Goal: Book appointment/travel/reservation

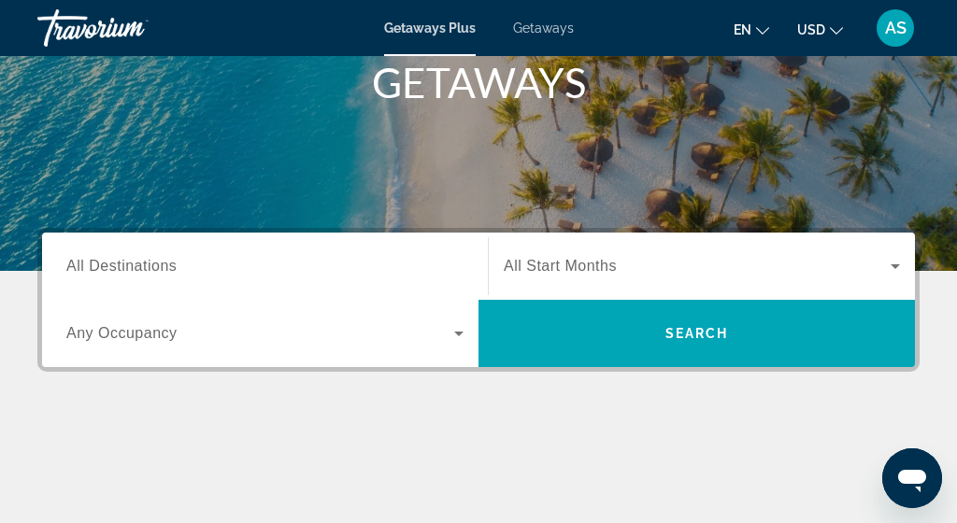
scroll to position [304, 0]
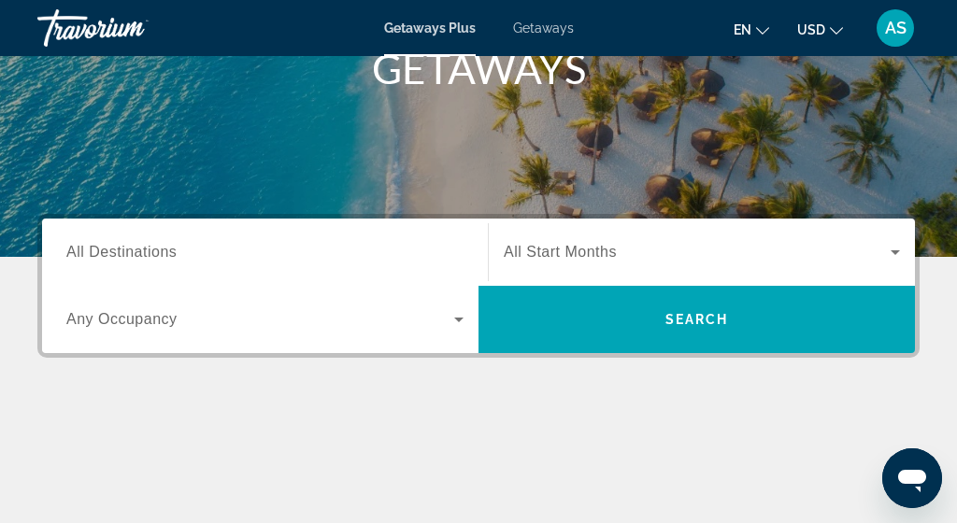
click at [252, 239] on div "Search widget" at bounding box center [264, 252] width 397 height 53
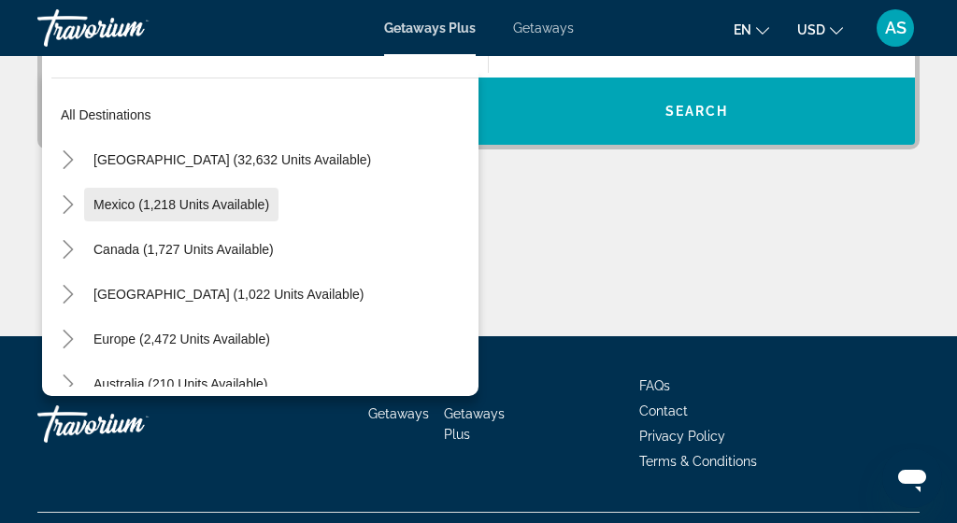
scroll to position [29, 0]
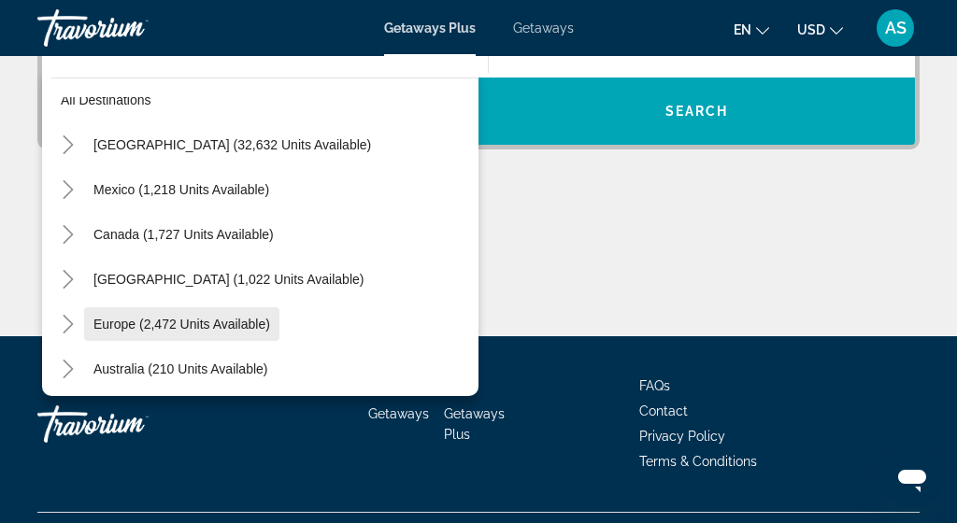
click at [217, 306] on span "Search widget" at bounding box center [181, 324] width 195 height 45
type input "**********"
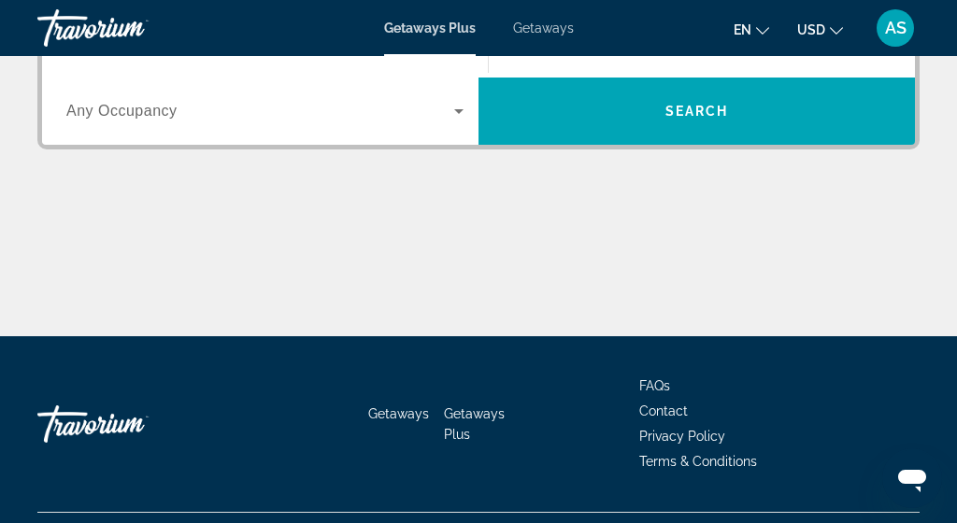
scroll to position [457, 0]
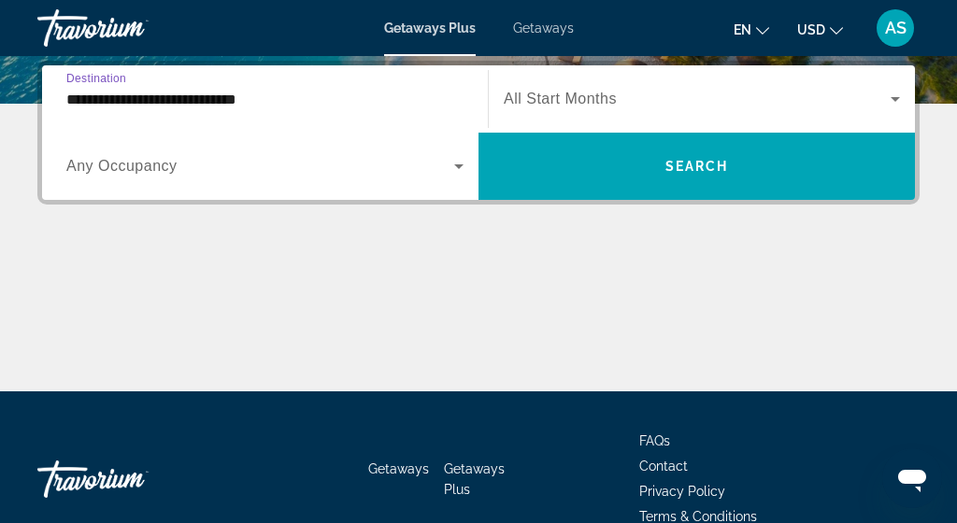
click at [329, 156] on span "Search widget" at bounding box center [260, 166] width 388 height 22
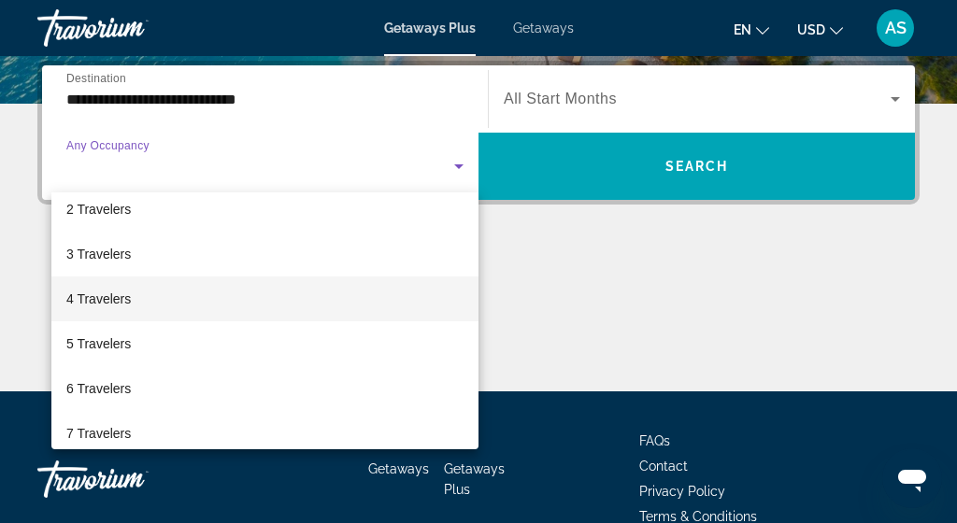
scroll to position [56, 0]
click at [222, 309] on mat-option "4 Travelers" at bounding box center [264, 300] width 427 height 45
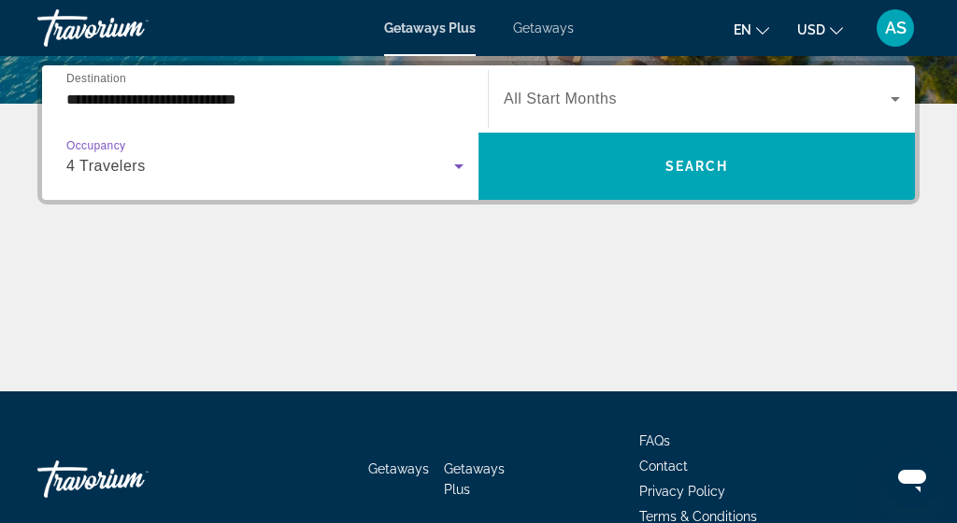
click at [692, 114] on div "Search widget" at bounding box center [702, 99] width 396 height 52
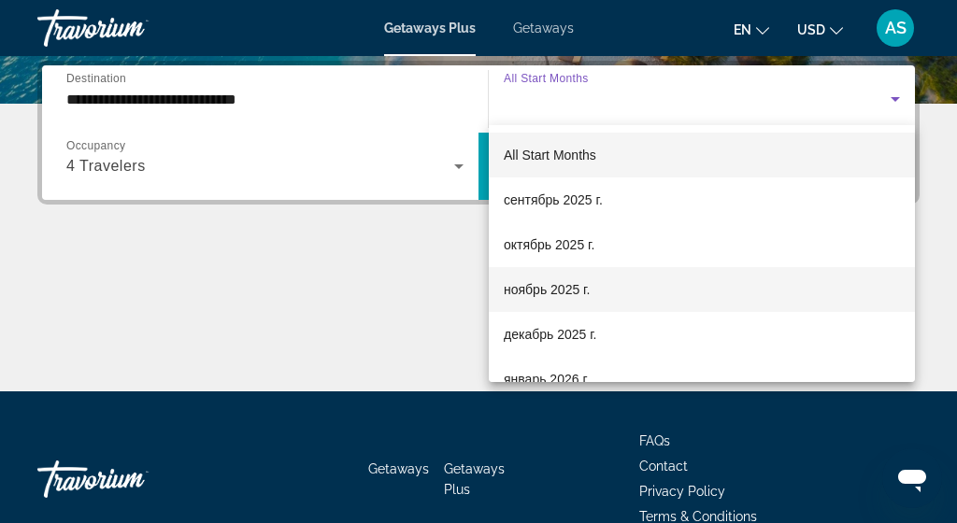
scroll to position [0, 0]
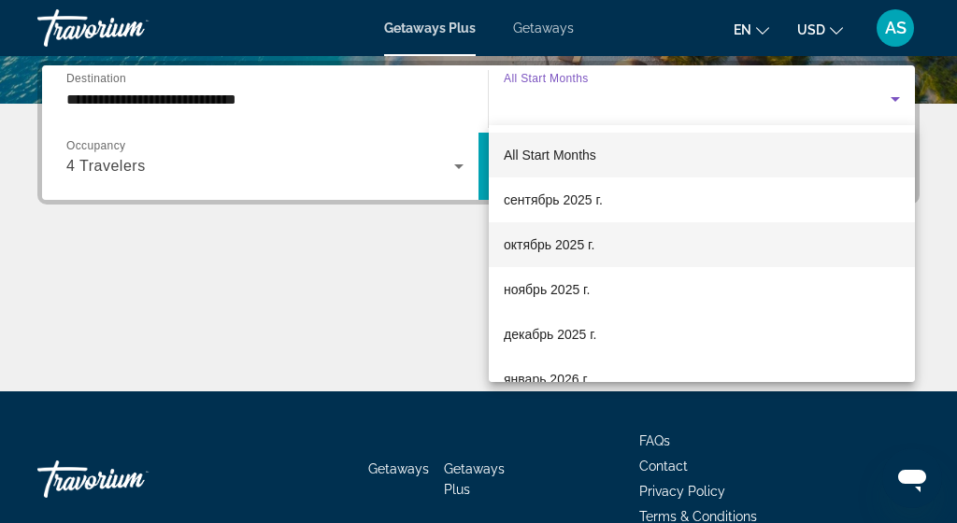
click at [611, 263] on mat-option "октябрь 2025 г." at bounding box center [702, 244] width 426 height 45
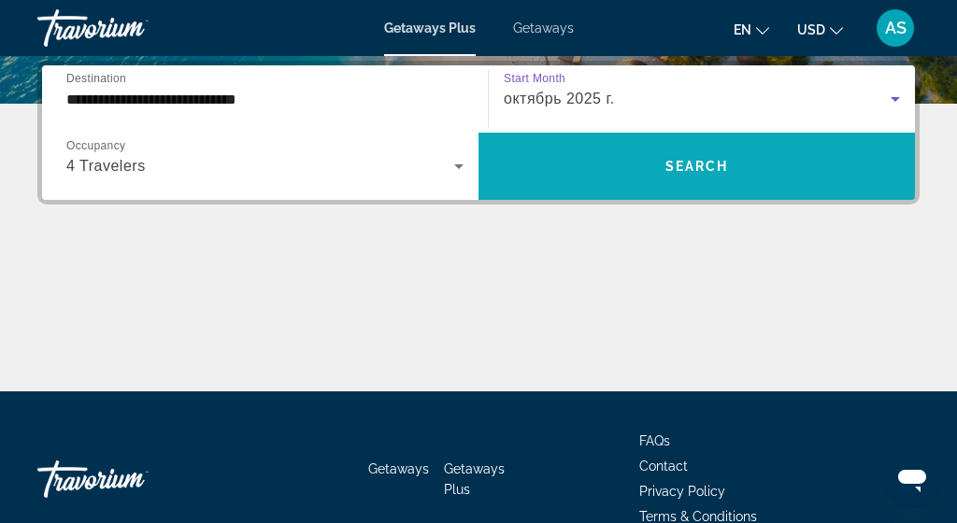
click at [737, 159] on span "Search widget" at bounding box center [696, 166] width 436 height 45
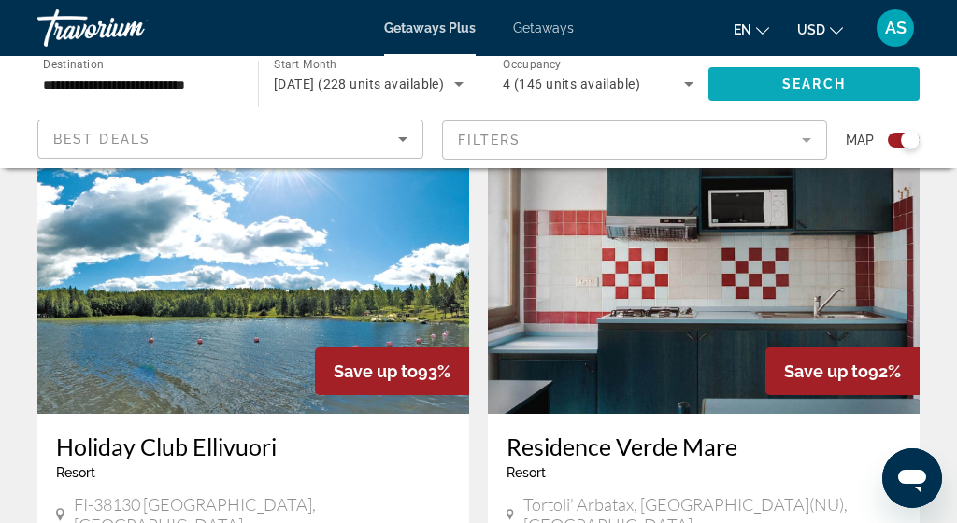
scroll to position [637, 0]
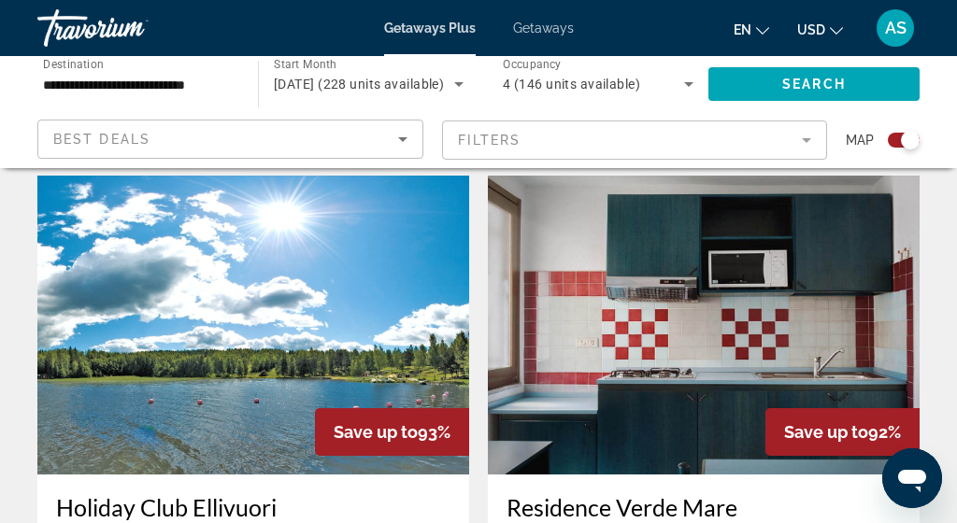
click at [803, 143] on mat-form-field "Filters" at bounding box center [635, 140] width 386 height 39
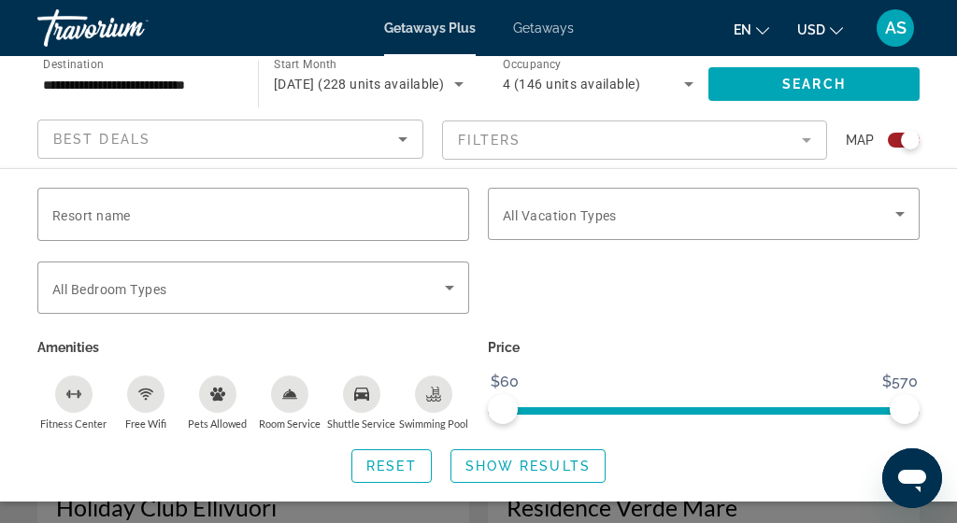
click at [405, 141] on icon "Sort by" at bounding box center [402, 139] width 22 height 22
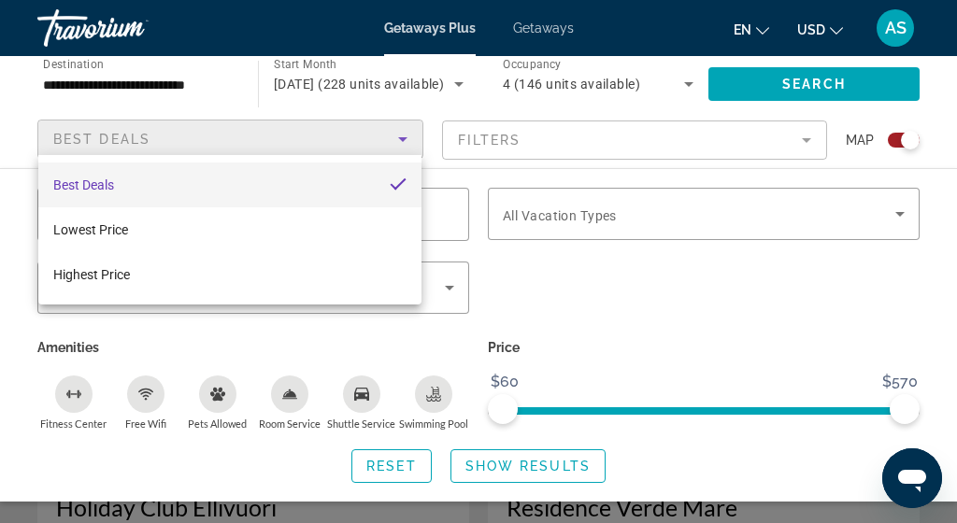
click at [676, 134] on div at bounding box center [478, 261] width 957 height 523
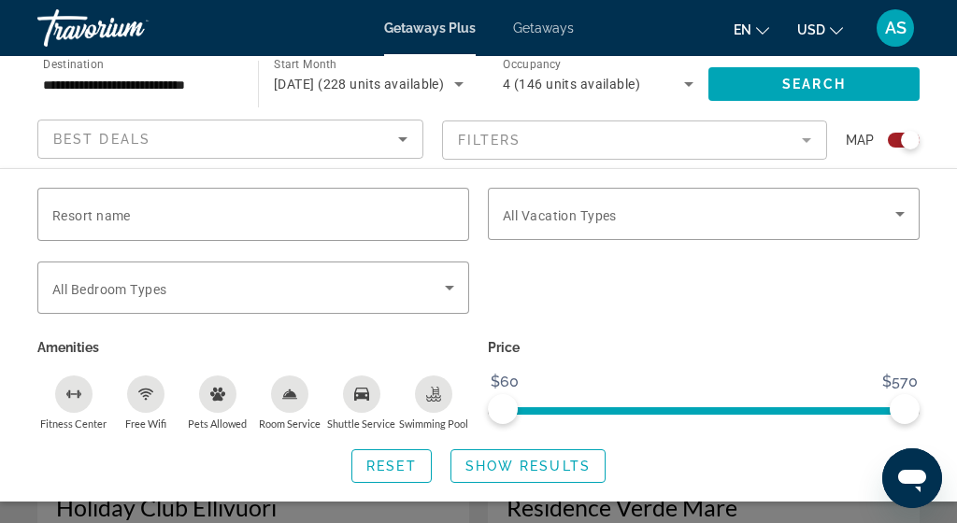
click at [697, 351] on p "Price" at bounding box center [704, 347] width 432 height 26
click at [15, 138] on div "**********" at bounding box center [478, 112] width 957 height 112
click at [37, 107] on div "**********" at bounding box center [138, 84] width 220 height 53
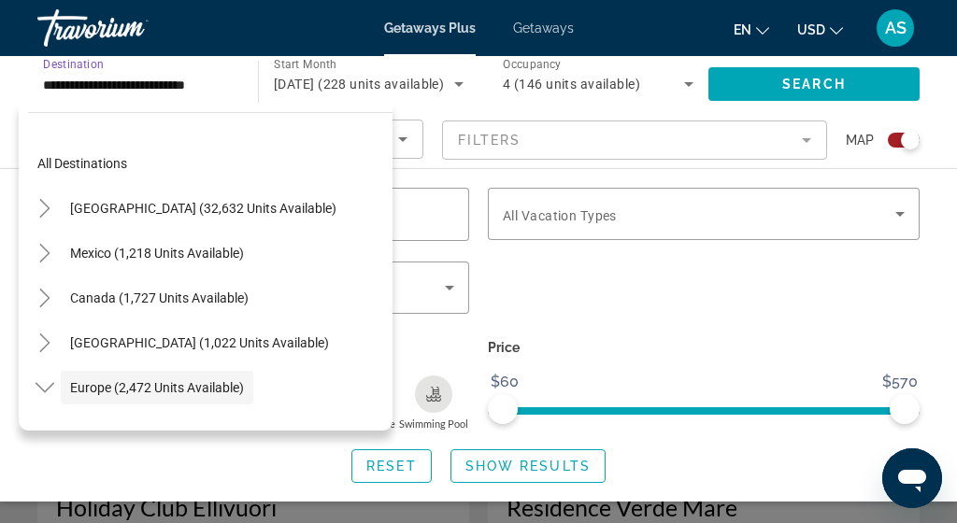
scroll to position [111, 0]
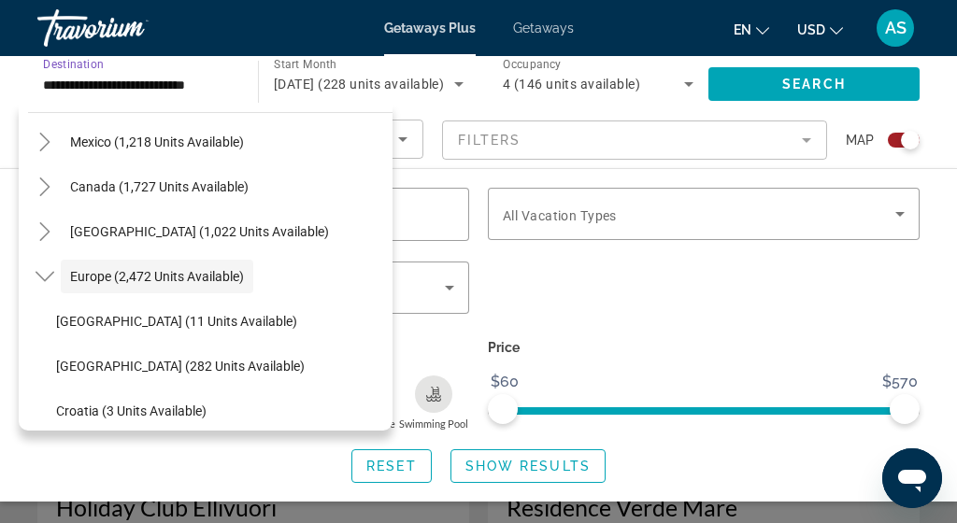
click at [37, 107] on div "All destinations [GEOGRAPHIC_DATA] (32,632 units available) [GEOGRAPHIC_DATA] (…" at bounding box center [206, 267] width 374 height 328
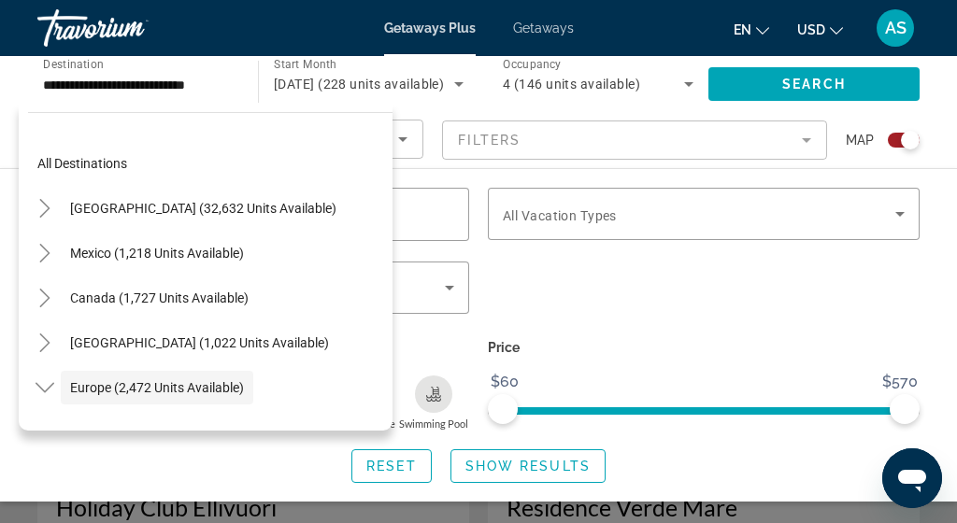
scroll to position [0, 0]
click at [757, 91] on span "Search widget" at bounding box center [813, 84] width 211 height 45
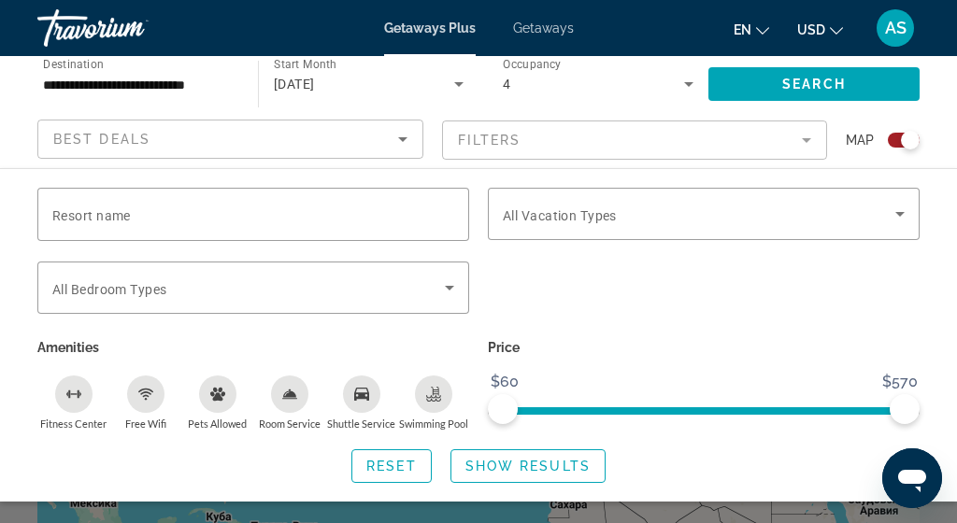
click at [206, 92] on input "**********" at bounding box center [138, 85] width 191 height 22
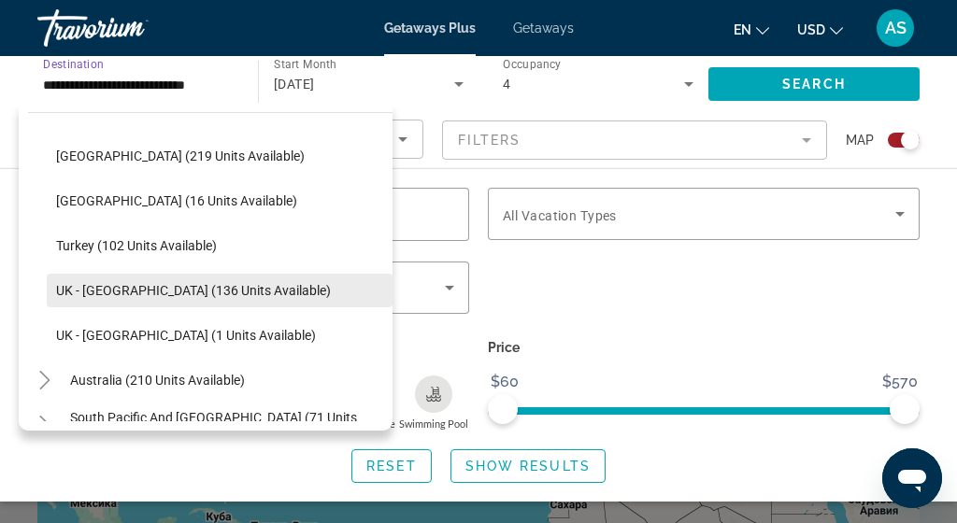
scroll to position [1006, 0]
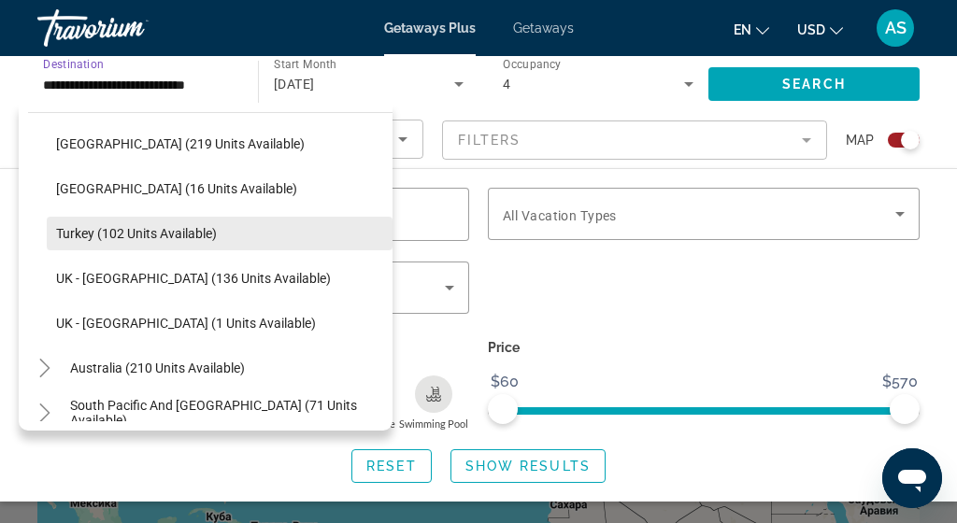
click at [187, 241] on span "Search widget" at bounding box center [220, 233] width 346 height 45
type input "**********"
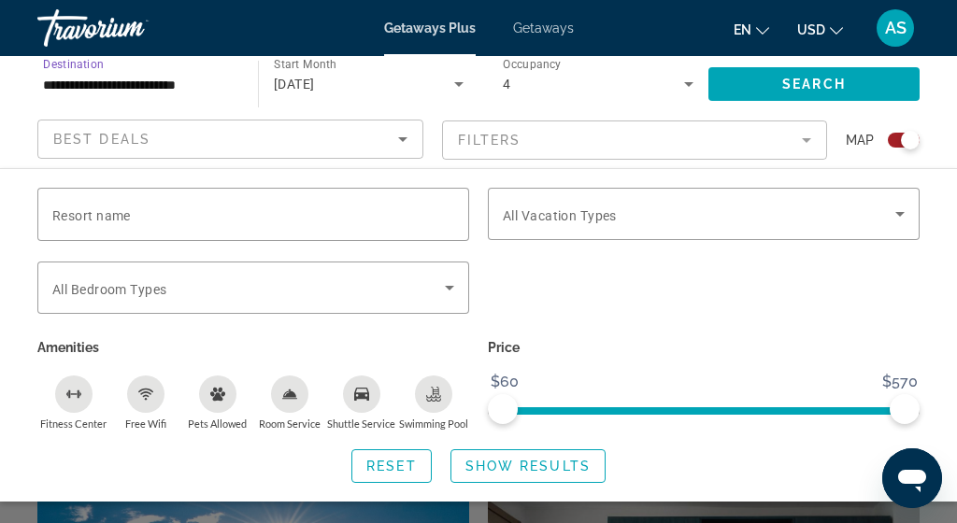
scroll to position [321, 0]
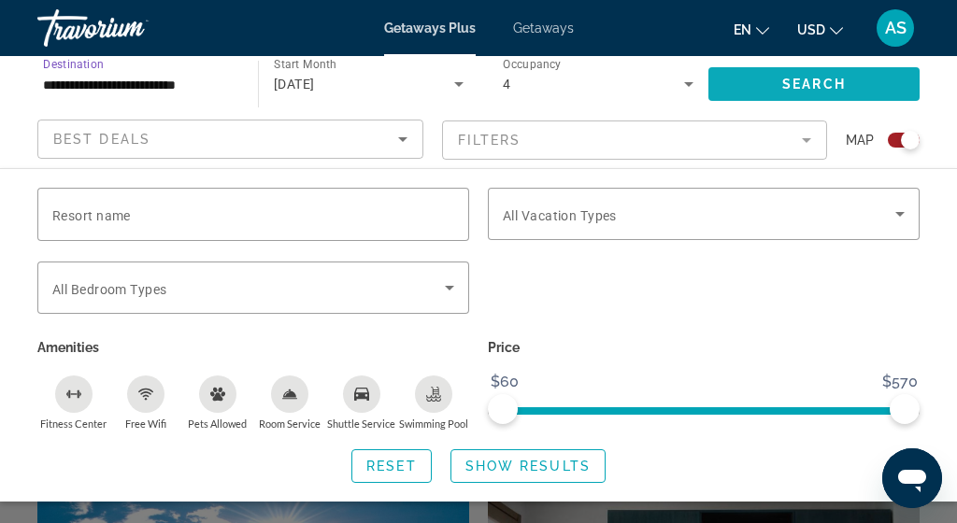
click at [848, 86] on span "Search widget" at bounding box center [813, 84] width 211 height 45
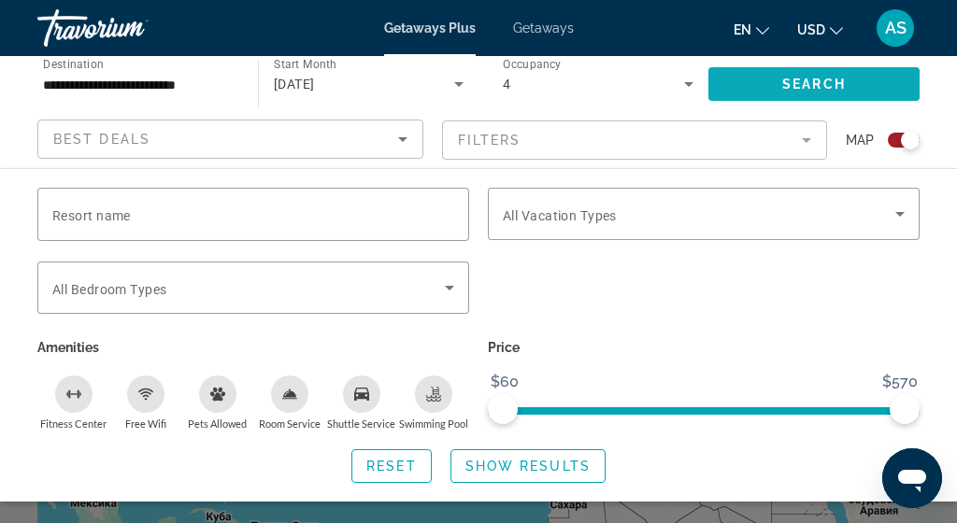
click at [768, 91] on span "Search widget" at bounding box center [813, 84] width 211 height 45
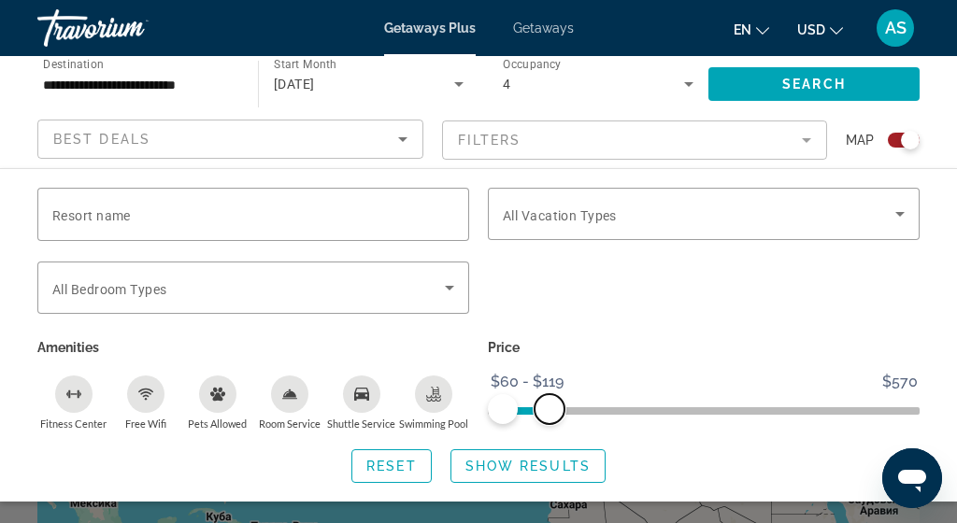
drag, startPoint x: 914, startPoint y: 413, endPoint x: 549, endPoint y: 450, distance: 366.3
click at [549, 431] on div "Price $60 $570 $60 $119 $60 - $119" at bounding box center [703, 382] width 450 height 96
click at [811, 82] on span "Search" at bounding box center [814, 84] width 64 height 15
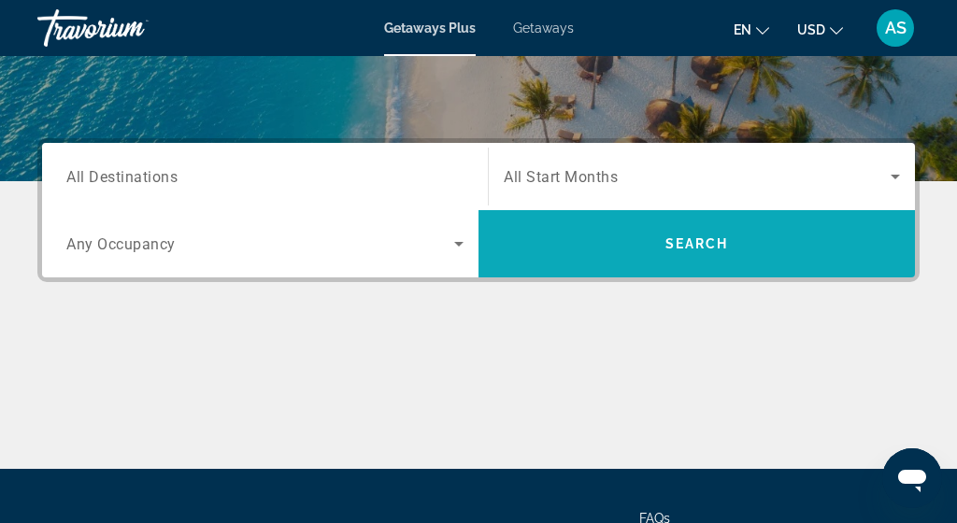
scroll to position [382, 0]
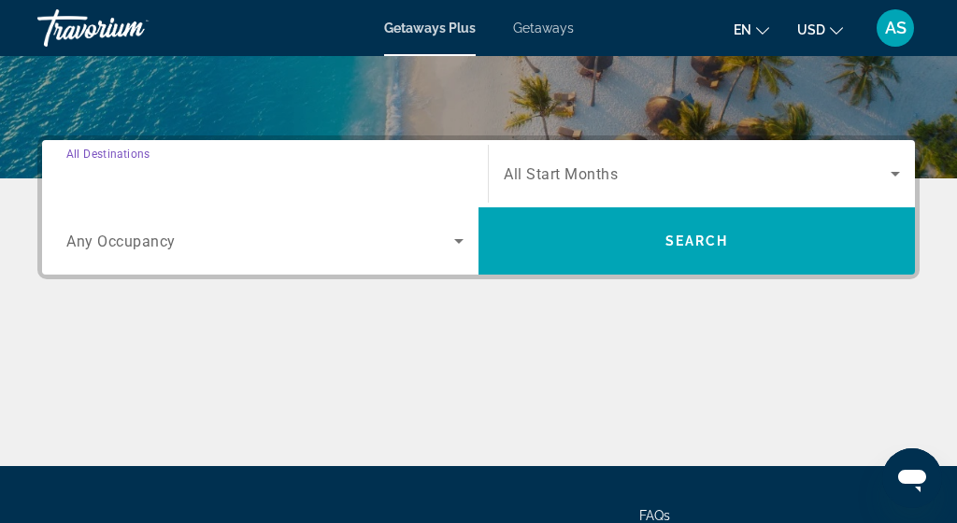
click at [377, 174] on input "Destination All Destinations" at bounding box center [264, 175] width 397 height 22
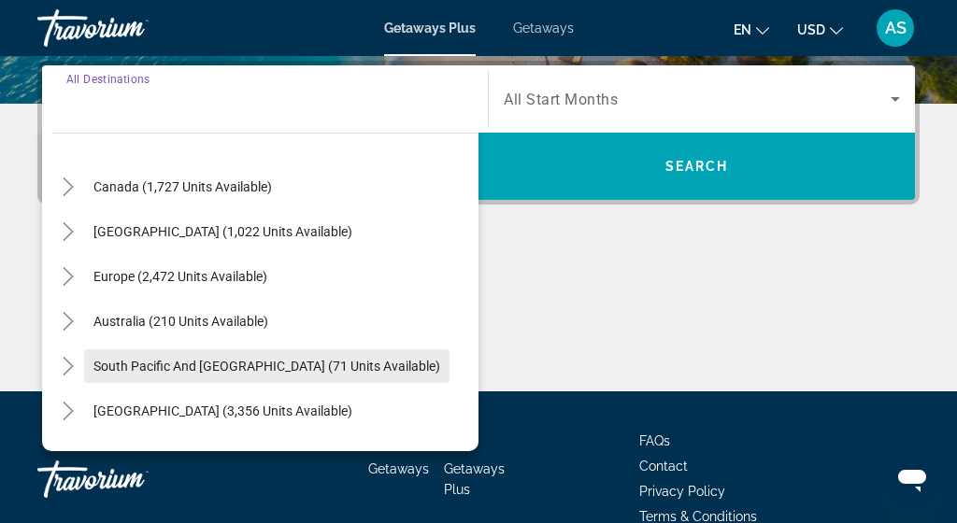
scroll to position [134, 0]
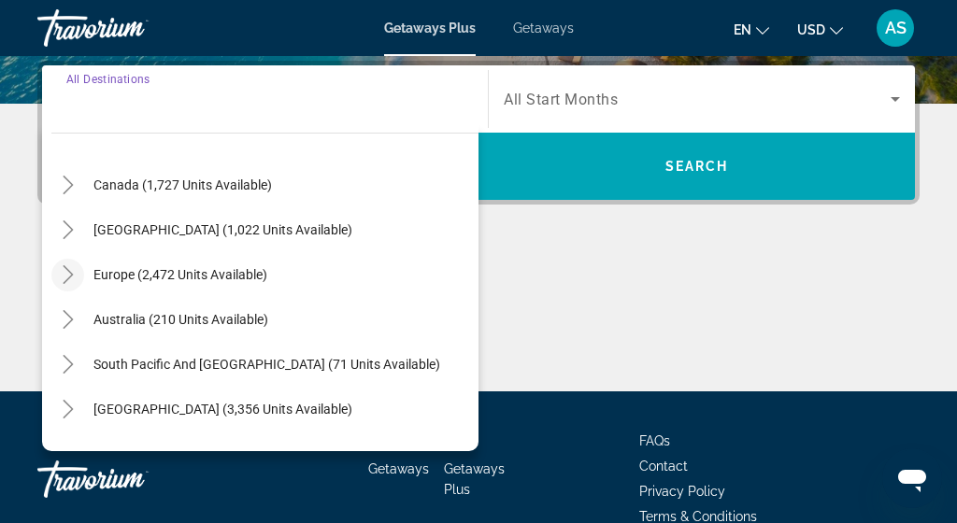
click at [63, 281] on icon "Toggle Europe (2,472 units available)" at bounding box center [68, 274] width 19 height 19
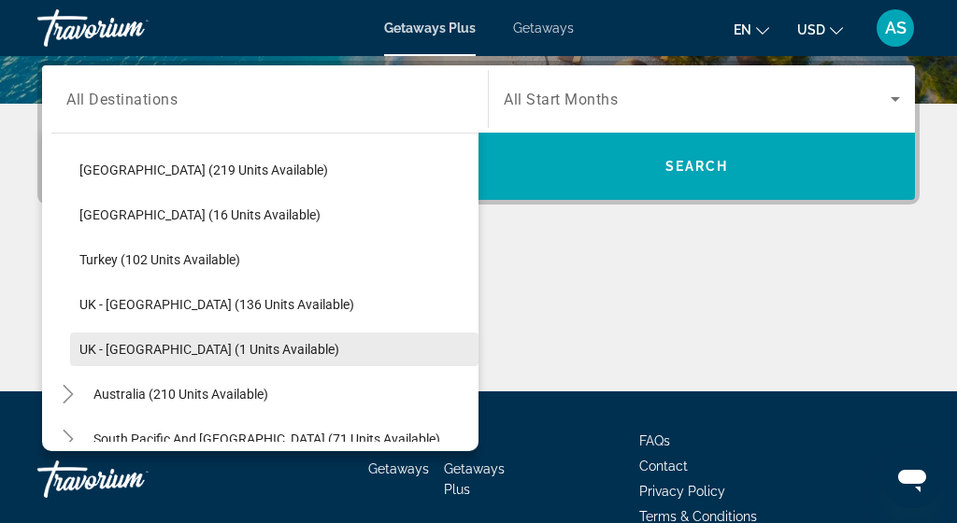
scroll to position [1012, 0]
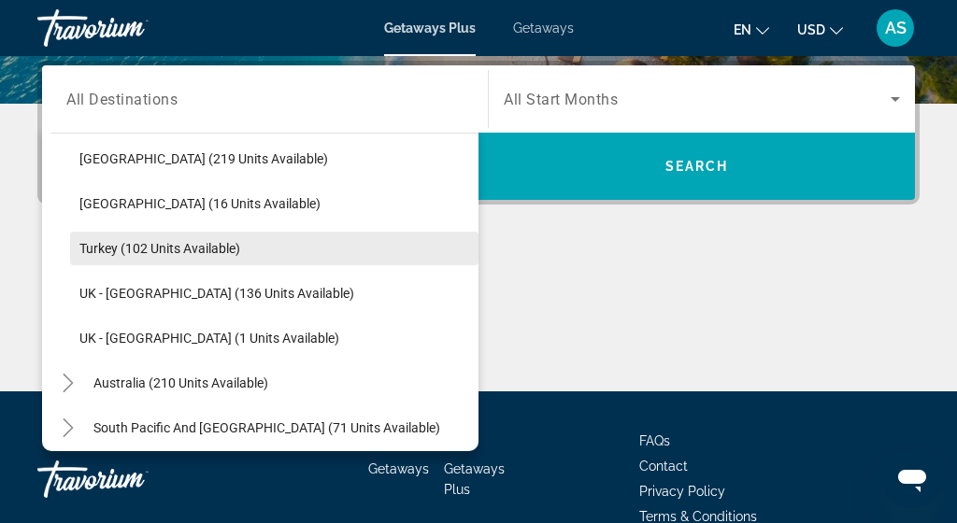
click at [178, 250] on span "Turkey (102 units available)" at bounding box center [159, 248] width 161 height 15
type input "**********"
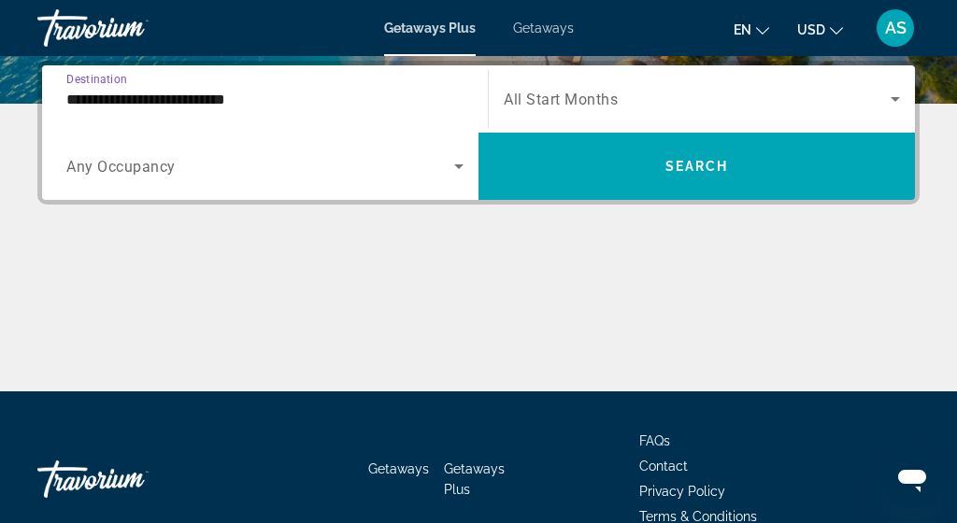
click at [455, 169] on icon "Search widget" at bounding box center [459, 166] width 22 height 22
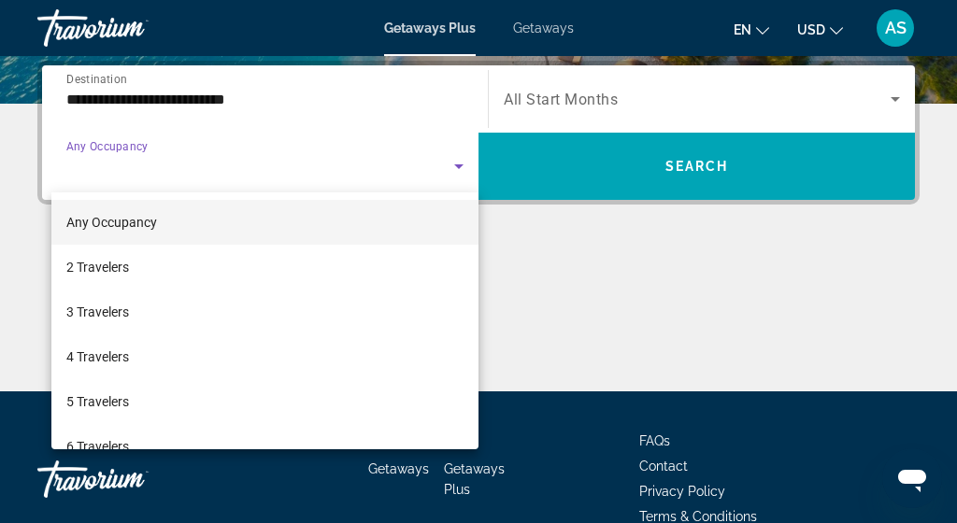
click at [455, 169] on div at bounding box center [478, 261] width 957 height 523
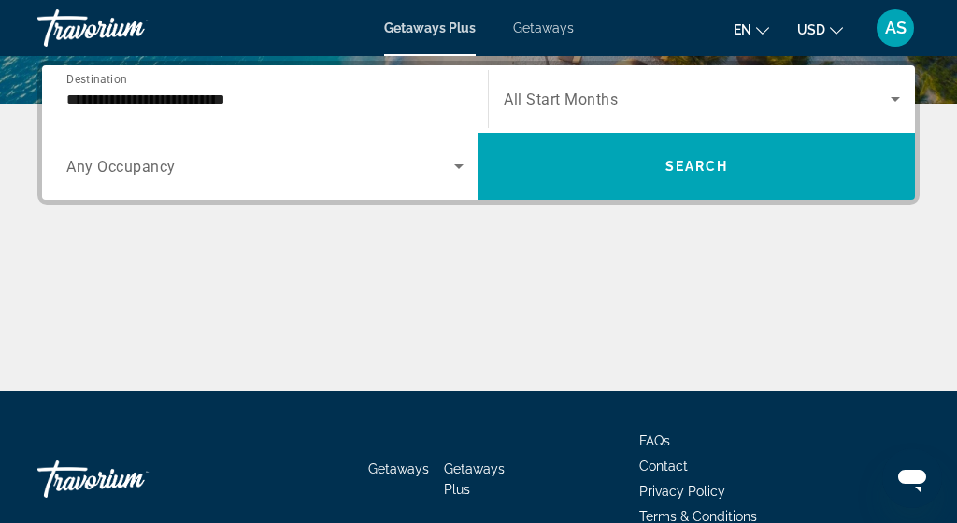
click at [892, 103] on icon "Search widget" at bounding box center [895, 99] width 22 height 22
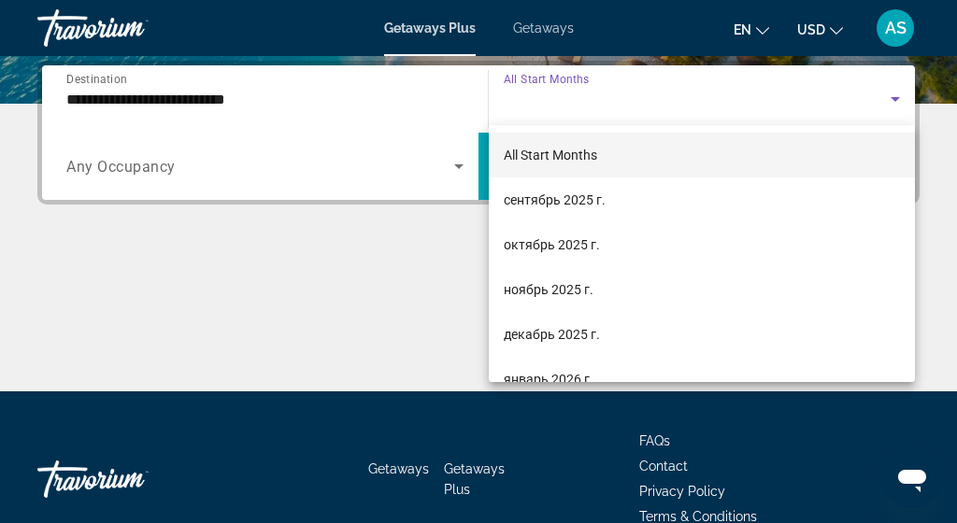
click at [894, 102] on div at bounding box center [478, 261] width 957 height 523
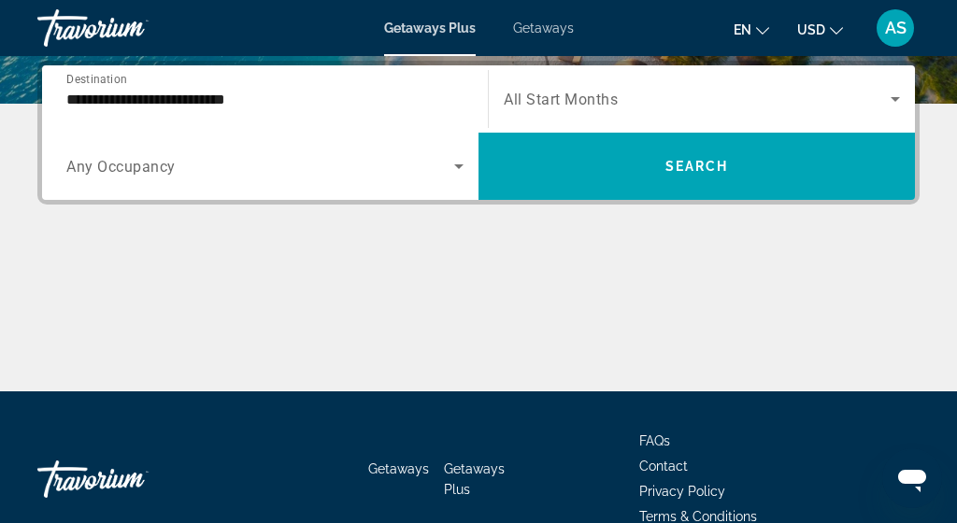
click at [894, 102] on icon "Search widget" at bounding box center [895, 99] width 22 height 22
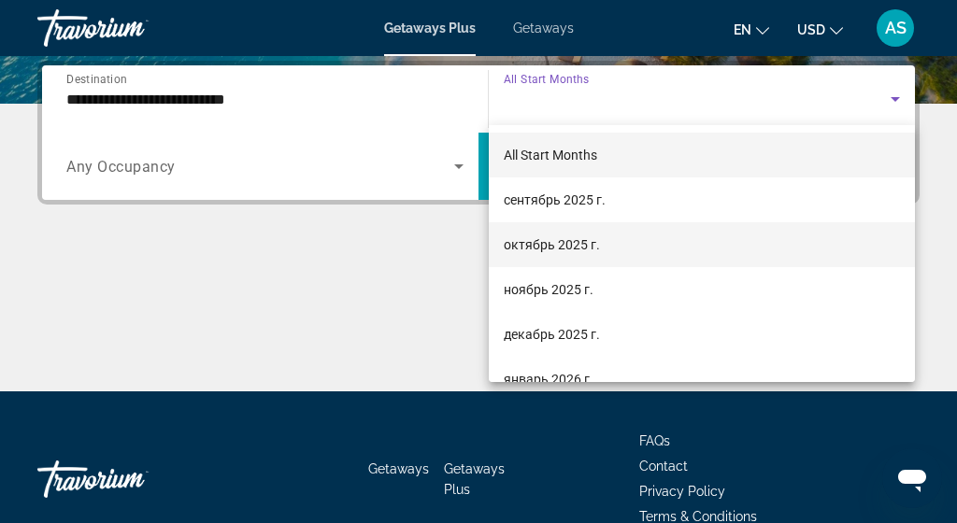
scroll to position [0, 0]
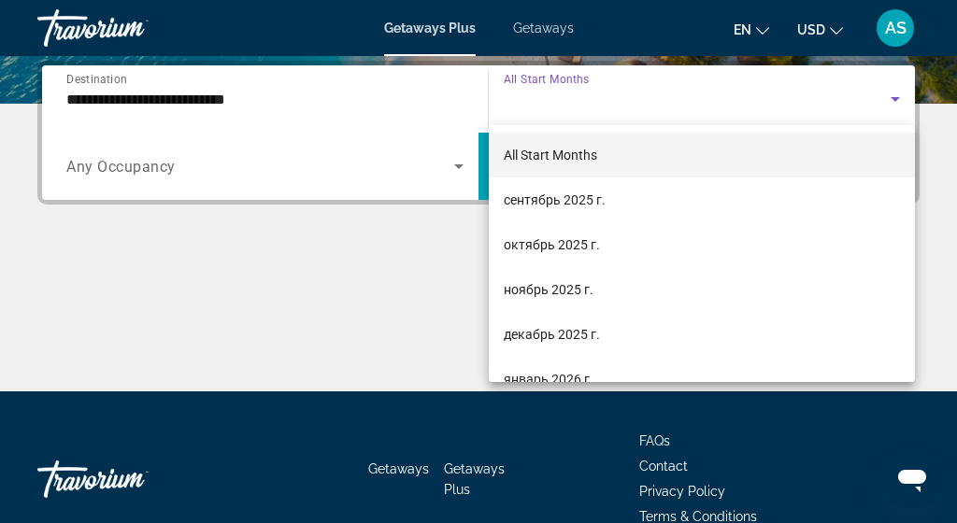
click at [158, 286] on div at bounding box center [478, 261] width 957 height 523
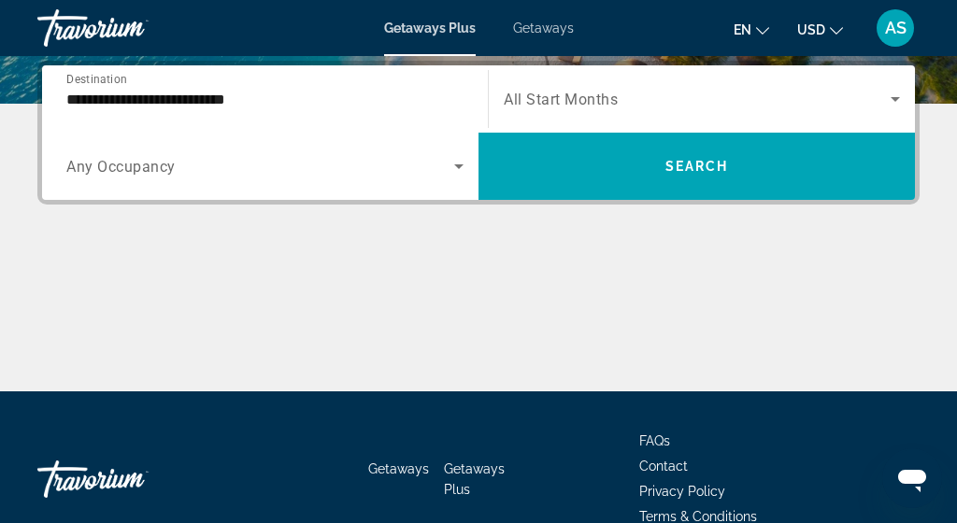
click at [900, 107] on icon "Search widget" at bounding box center [895, 99] width 22 height 22
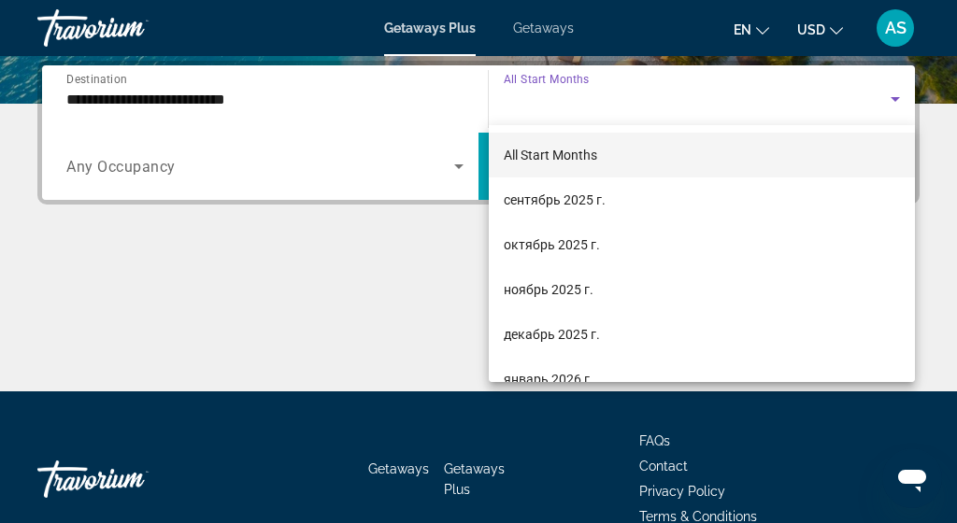
click at [900, 107] on div at bounding box center [478, 261] width 957 height 523
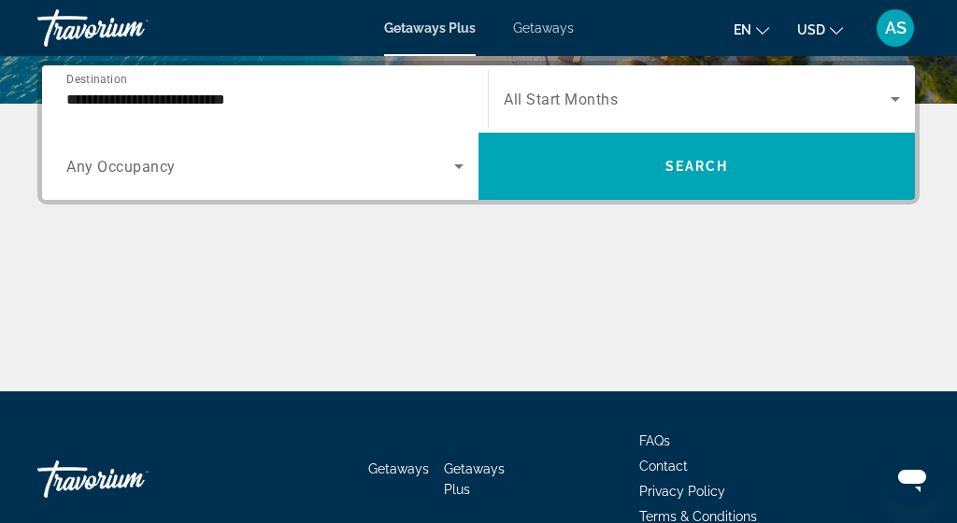
click at [893, 109] on icon "Search widget" at bounding box center [895, 99] width 22 height 22
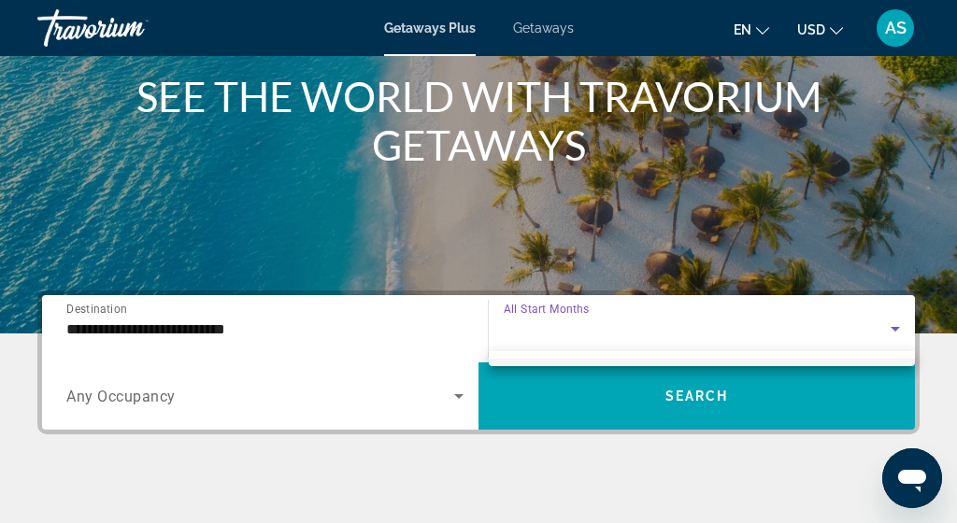
scroll to position [231, 0]
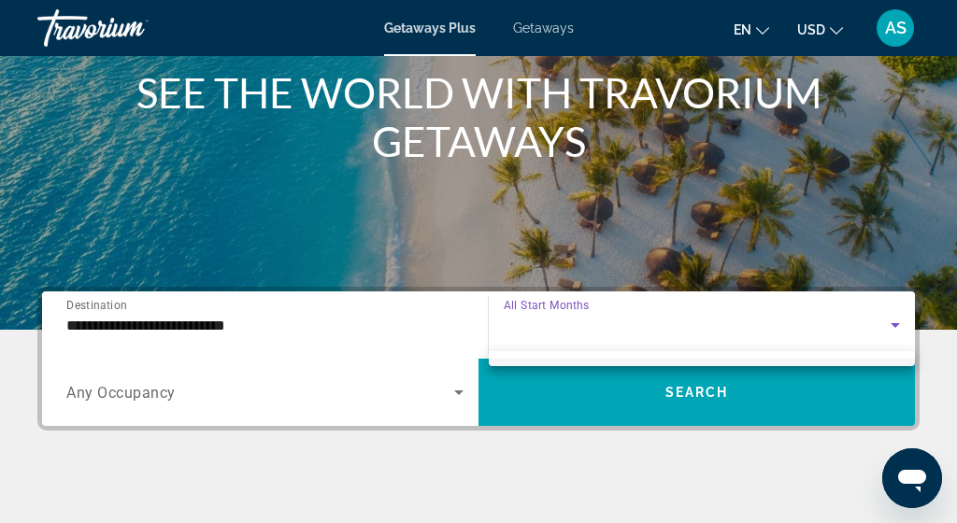
click at [676, 333] on div at bounding box center [478, 261] width 957 height 523
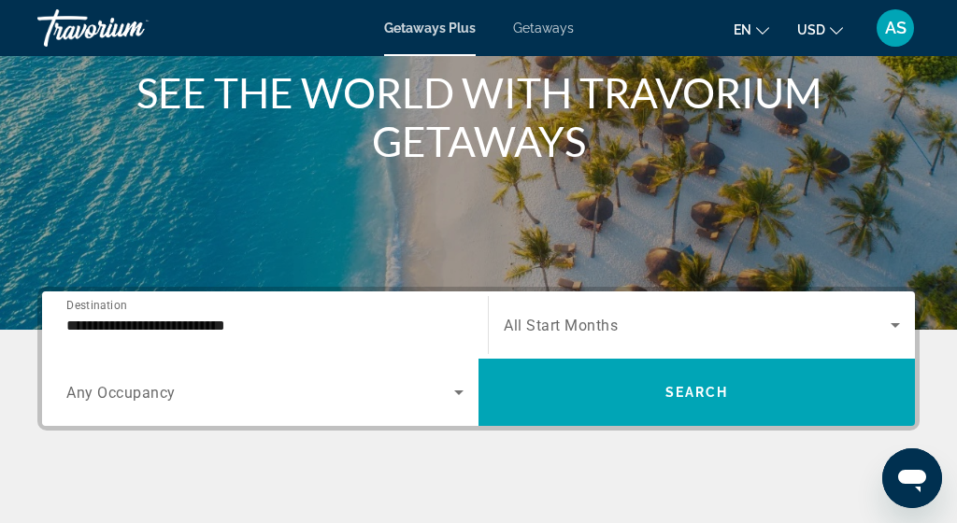
click at [895, 332] on icon "Search widget" at bounding box center [895, 325] width 22 height 22
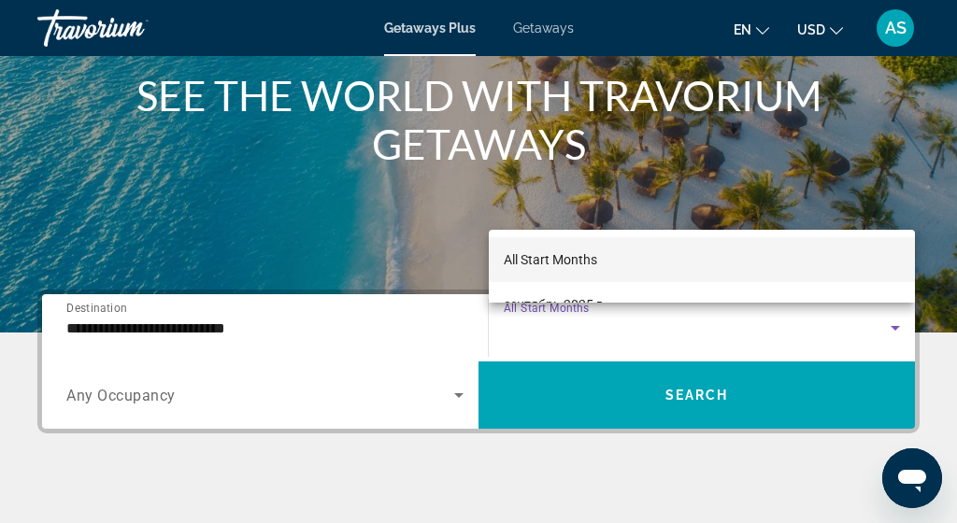
scroll to position [227, 0]
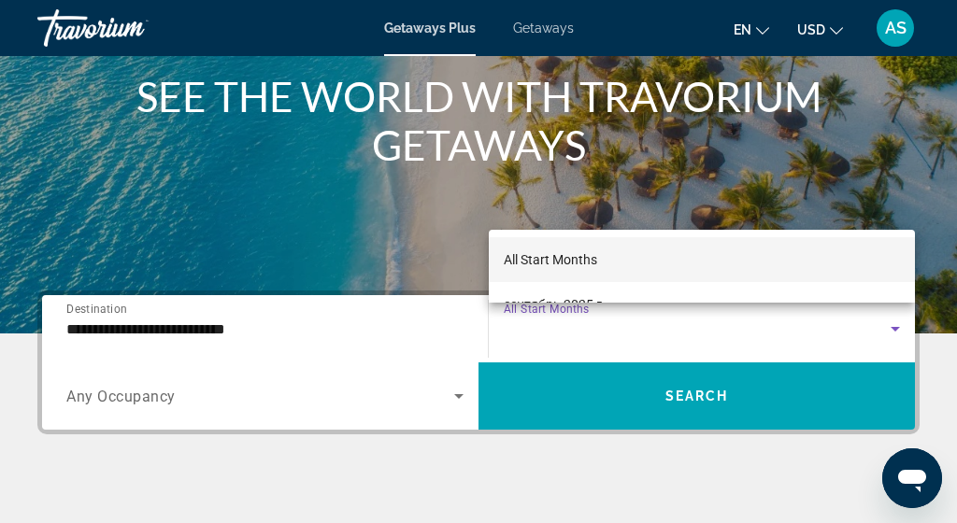
click at [891, 335] on div at bounding box center [478, 261] width 957 height 523
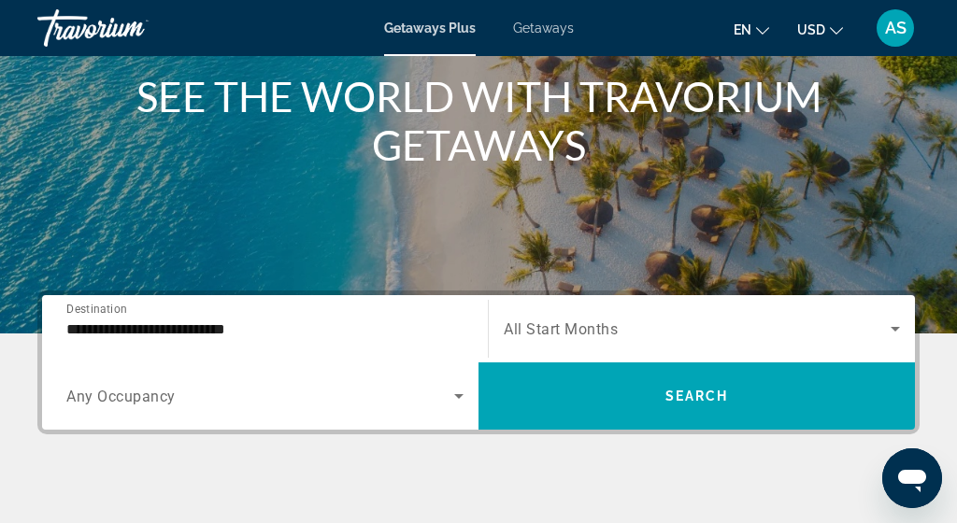
click at [895, 329] on icon "Search widget" at bounding box center [894, 329] width 9 height 5
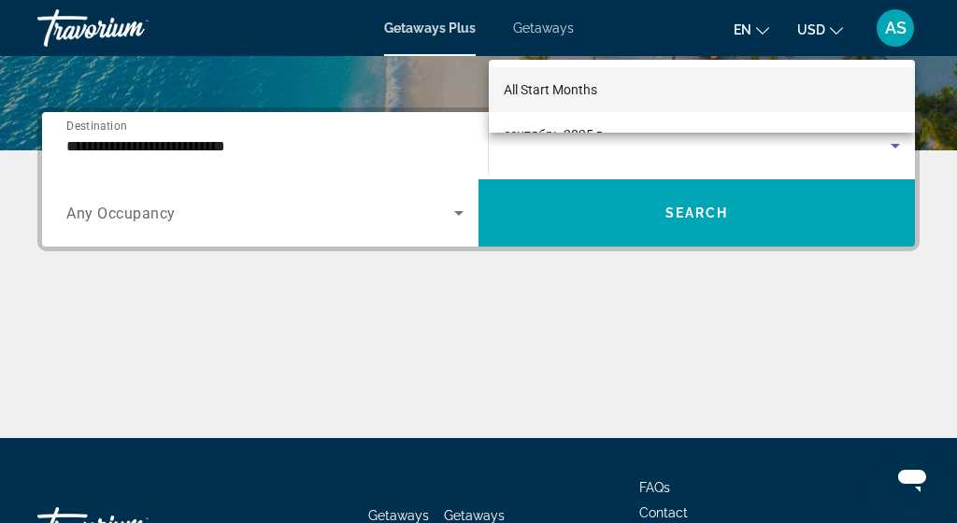
scroll to position [397, 0]
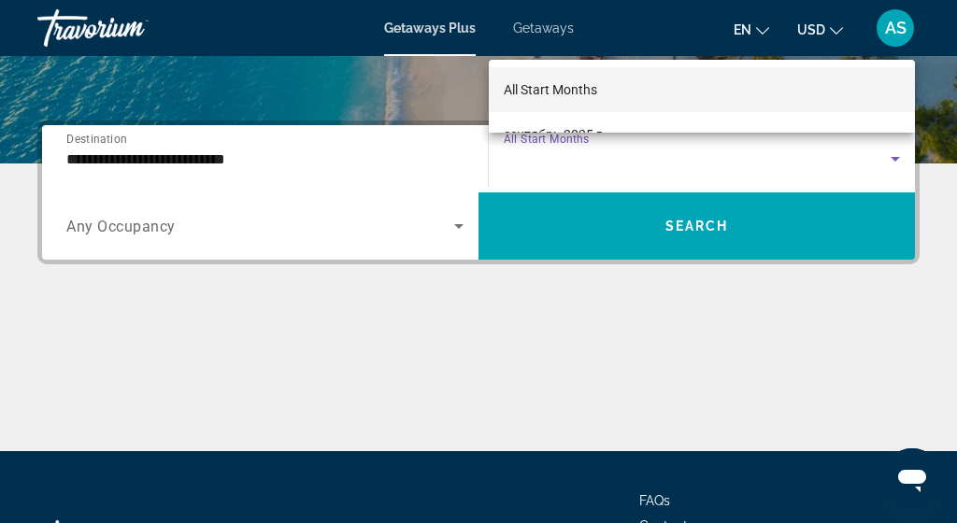
click at [296, 239] on div at bounding box center [478, 261] width 957 height 523
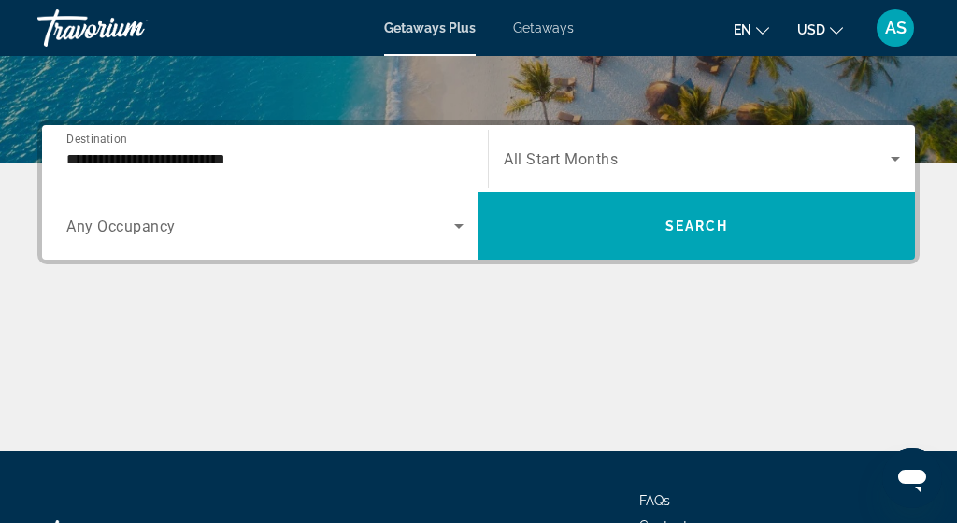
click at [296, 239] on div "Search widget" at bounding box center [264, 226] width 397 height 52
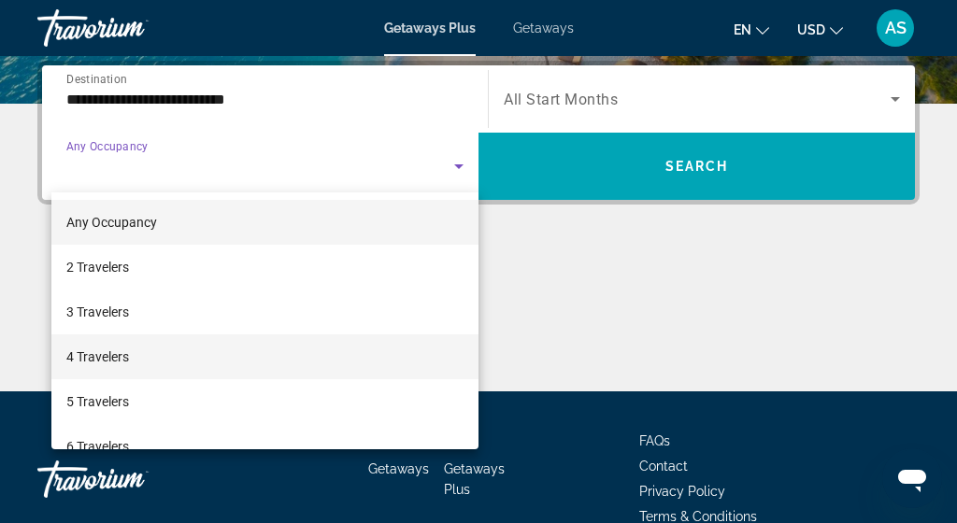
click at [251, 350] on mat-option "4 Travelers" at bounding box center [264, 356] width 427 height 45
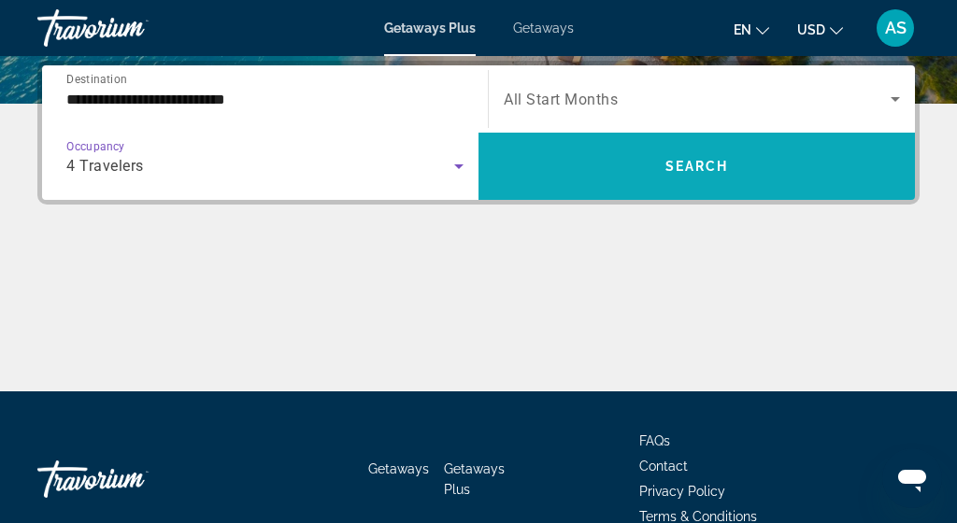
click at [753, 157] on span "Search widget" at bounding box center [696, 166] width 436 height 45
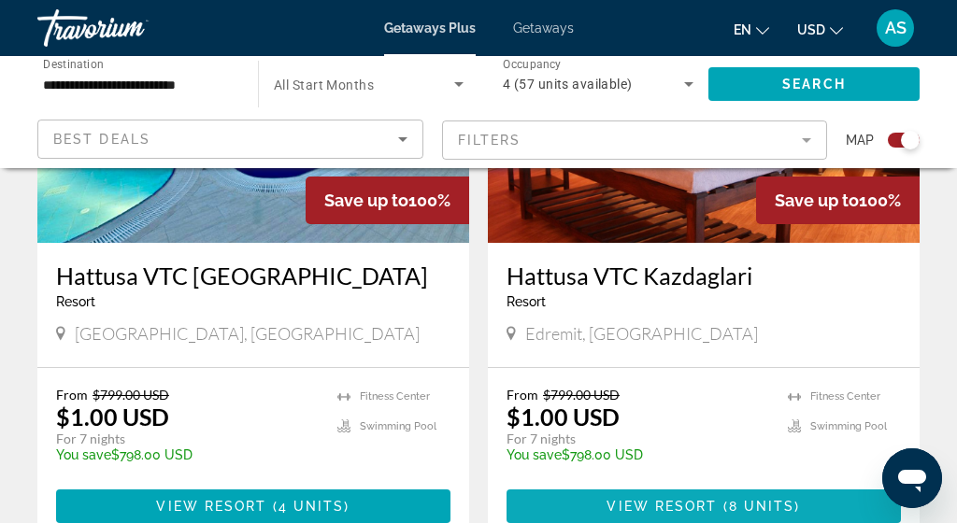
scroll to position [1505, 0]
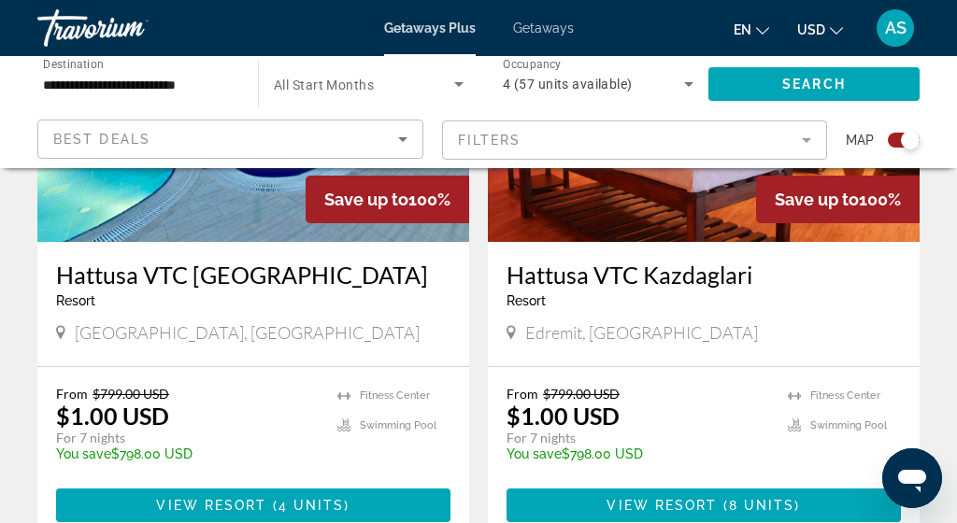
click at [75, 337] on span "[GEOGRAPHIC_DATA], [GEOGRAPHIC_DATA]" at bounding box center [247, 332] width 345 height 21
click at [51, 333] on div "Hattusa VTC [GEOGRAPHIC_DATA] - This is an adults only resort [GEOGRAPHIC_DATA]…" at bounding box center [253, 304] width 432 height 124
click at [61, 333] on icon "Main content" at bounding box center [60, 332] width 9 height 14
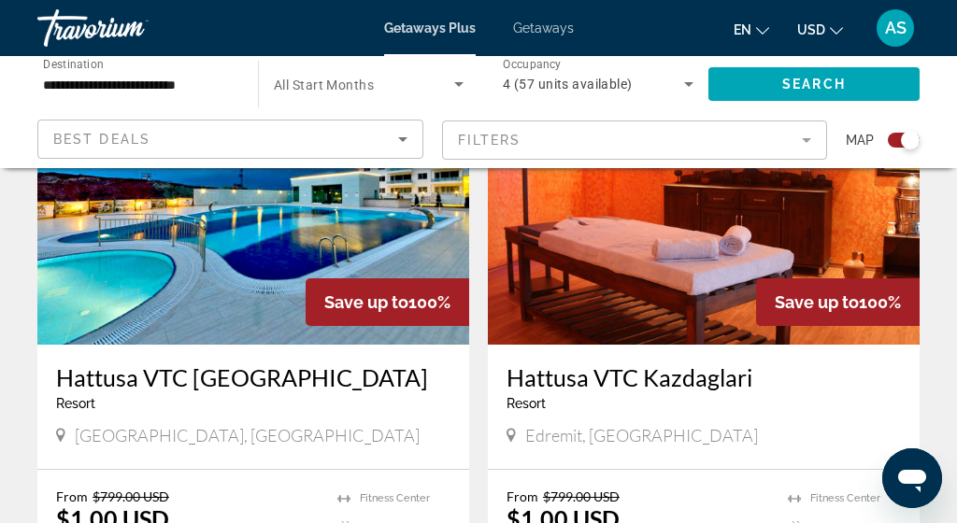
scroll to position [1433, 0]
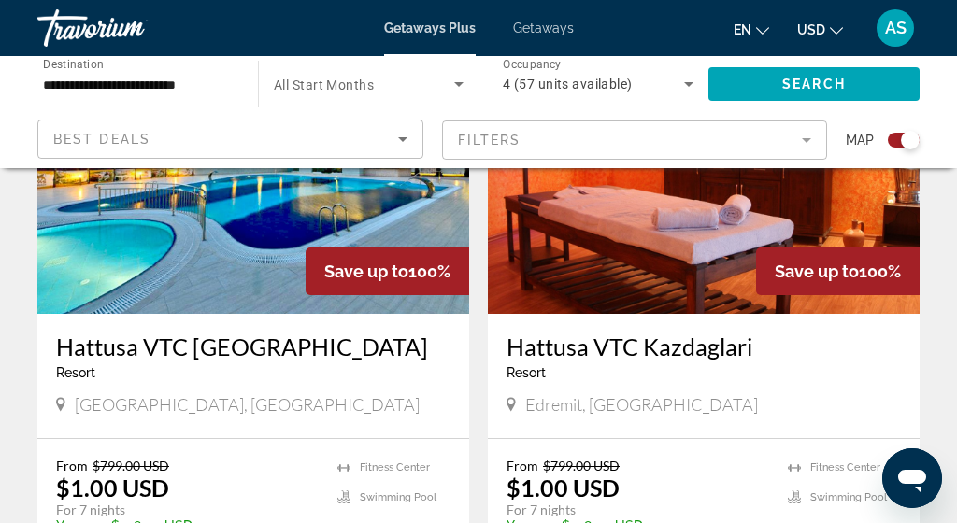
click at [178, 332] on div "Hattusa VTC [GEOGRAPHIC_DATA] - This is an adults only resort [GEOGRAPHIC_DATA]…" at bounding box center [253, 376] width 432 height 124
click at [178, 351] on h3 "Hattusa VTC [GEOGRAPHIC_DATA]" at bounding box center [253, 347] width 394 height 28
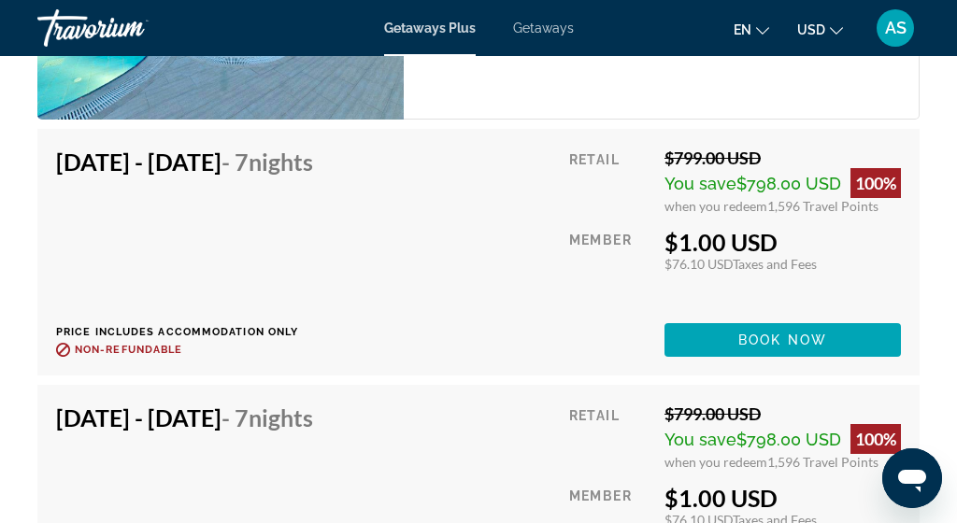
scroll to position [4169, 0]
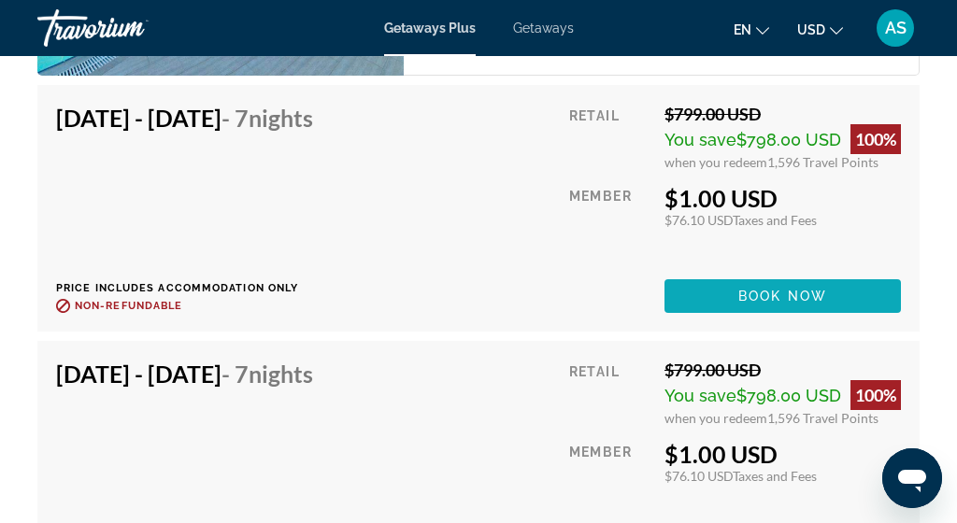
click at [756, 295] on span "Book now" at bounding box center [782, 296] width 89 height 15
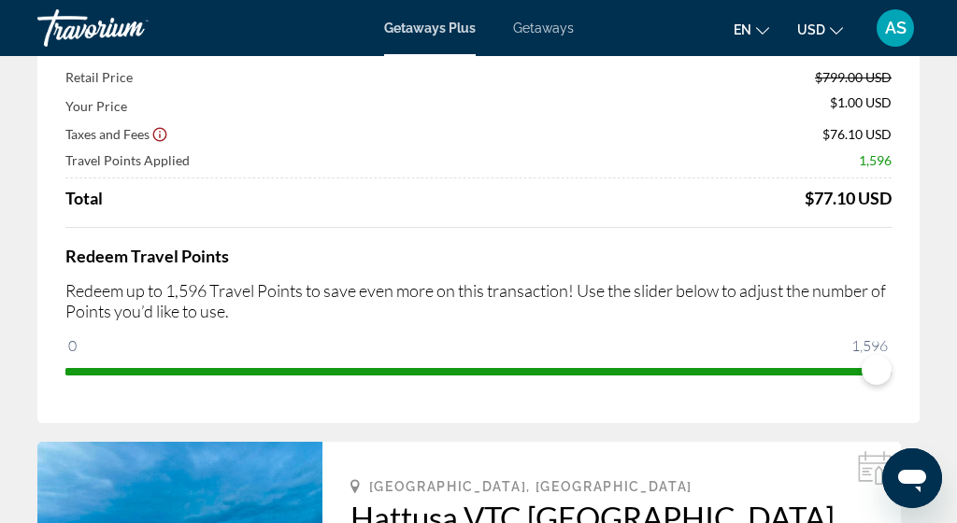
scroll to position [156, 0]
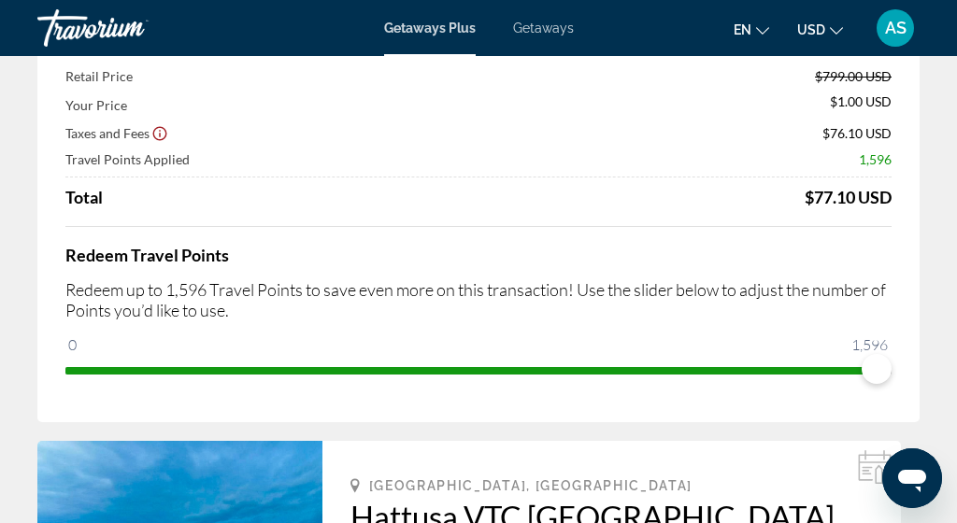
drag, startPoint x: 809, startPoint y: 210, endPoint x: 894, endPoint y: 209, distance: 85.0
click at [894, 209] on div "Price Summary Retail Price $799.00 USD Your Price $1.00 USD Taxes and Fees $76.…" at bounding box center [478, 203] width 882 height 438
click at [764, 343] on div "Redeem Travel Points Redeem up to 1,596 Travel Points to save even more on this…" at bounding box center [478, 305] width 826 height 159
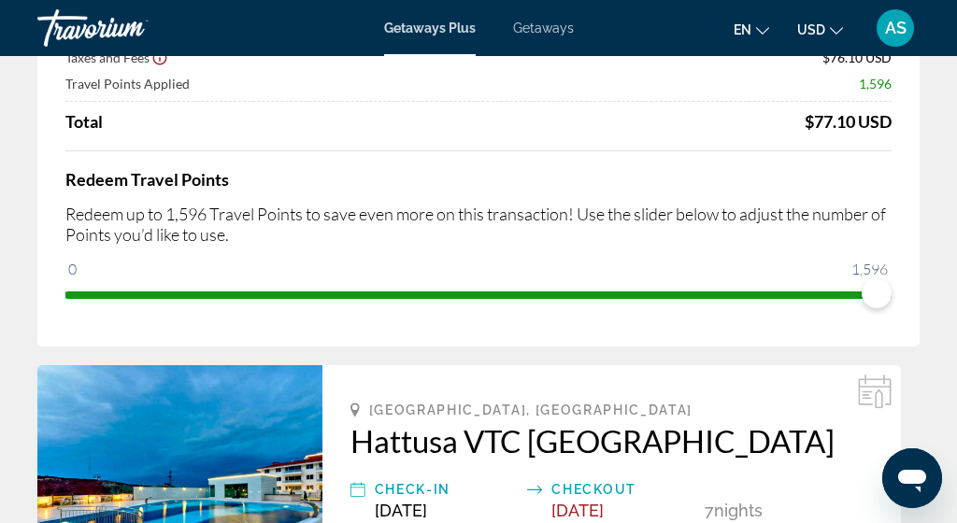
scroll to position [234, 0]
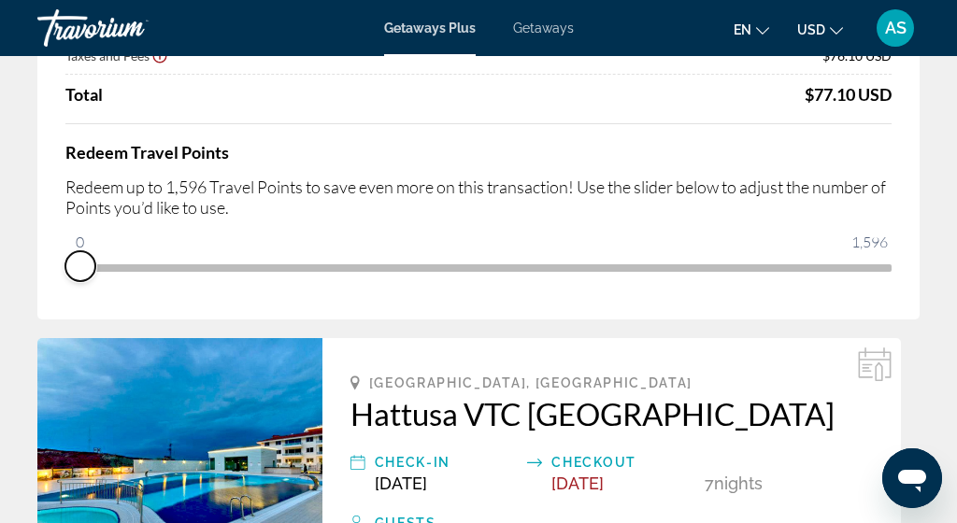
drag, startPoint x: 867, startPoint y: 298, endPoint x: 0, endPoint y: 305, distance: 867.1
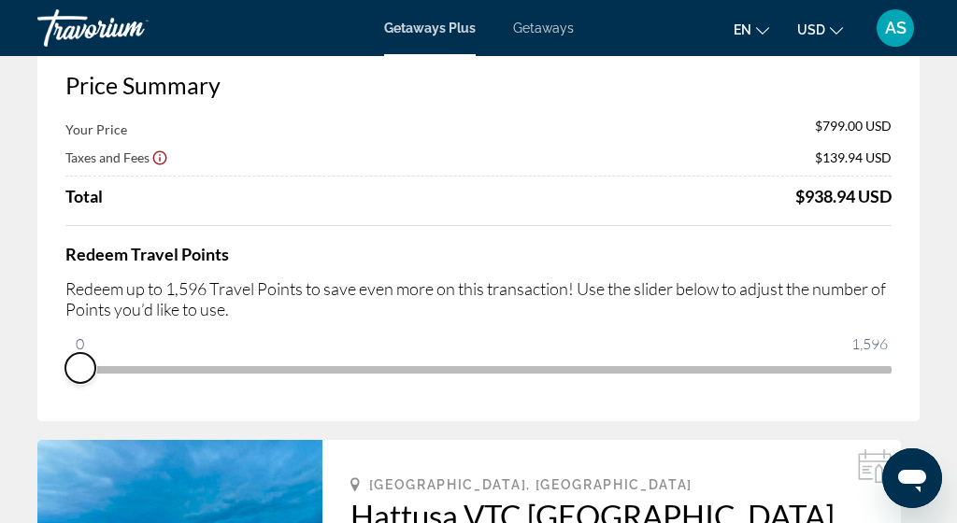
scroll to position [109, 0]
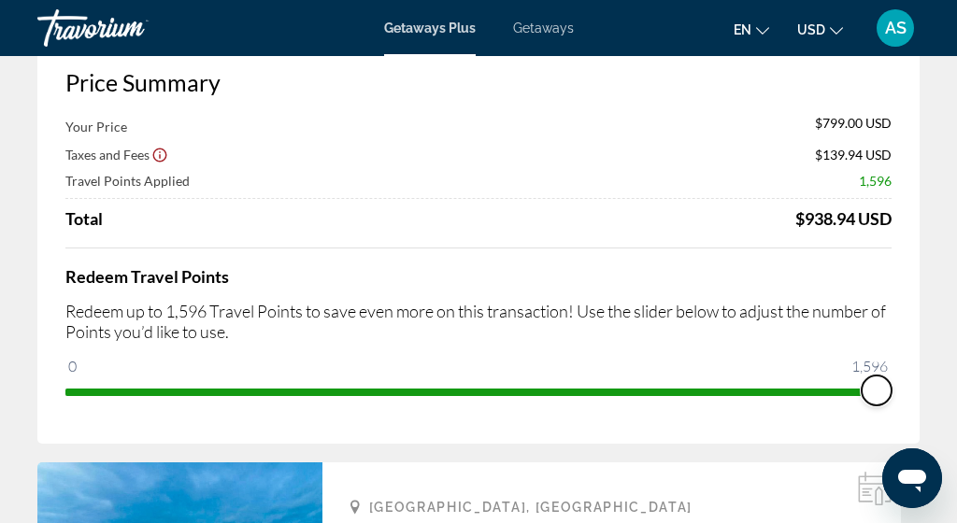
drag, startPoint x: 80, startPoint y: 372, endPoint x: 886, endPoint y: 412, distance: 806.4
click at [886, 413] on div "Price Summary Your Price $799.00 USD Taxes and Fees $139.94 USD Travel Points A…" at bounding box center [478, 237] width 882 height 413
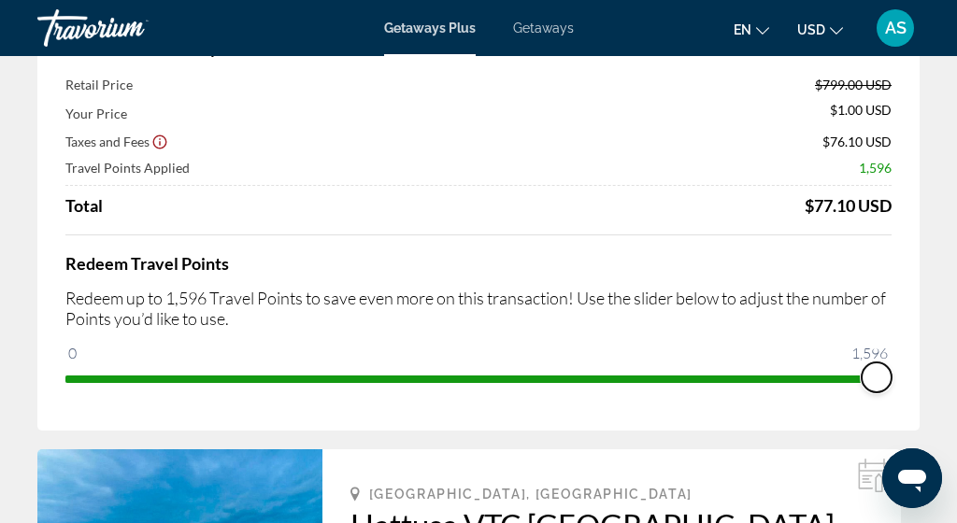
scroll to position [150, 0]
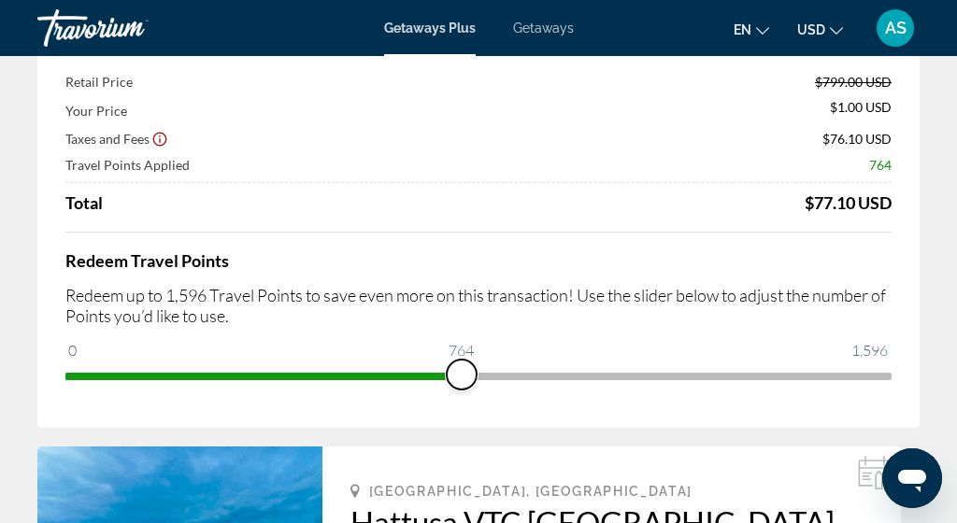
drag, startPoint x: 871, startPoint y: 384, endPoint x: 462, endPoint y: 397, distance: 408.5
click at [462, 397] on div "Price Summary Retail Price $799.00 USD Your Price $1.00 USD Taxes and Fees $76.…" at bounding box center [478, 209] width 882 height 438
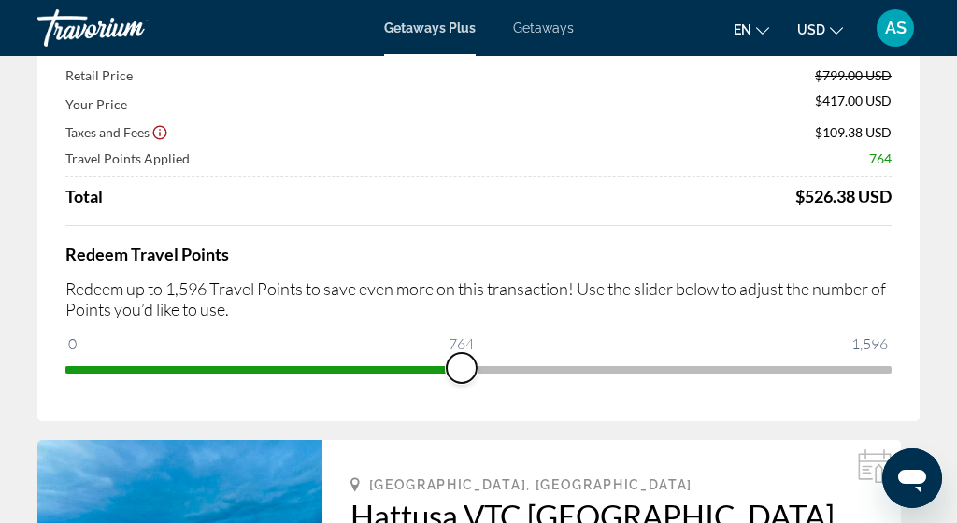
scroll to position [175, 0]
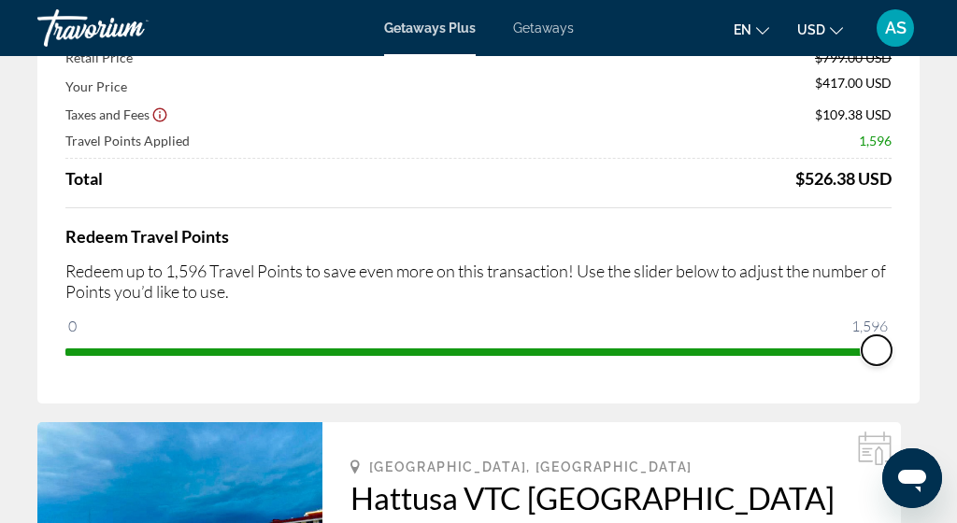
drag, startPoint x: 457, startPoint y: 358, endPoint x: 956, endPoint y: 359, distance: 498.9
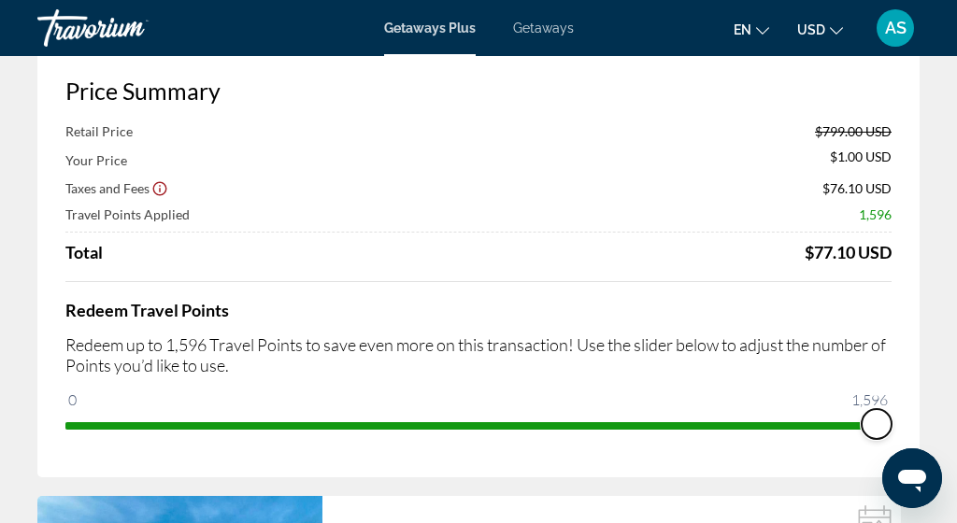
scroll to position [104, 0]
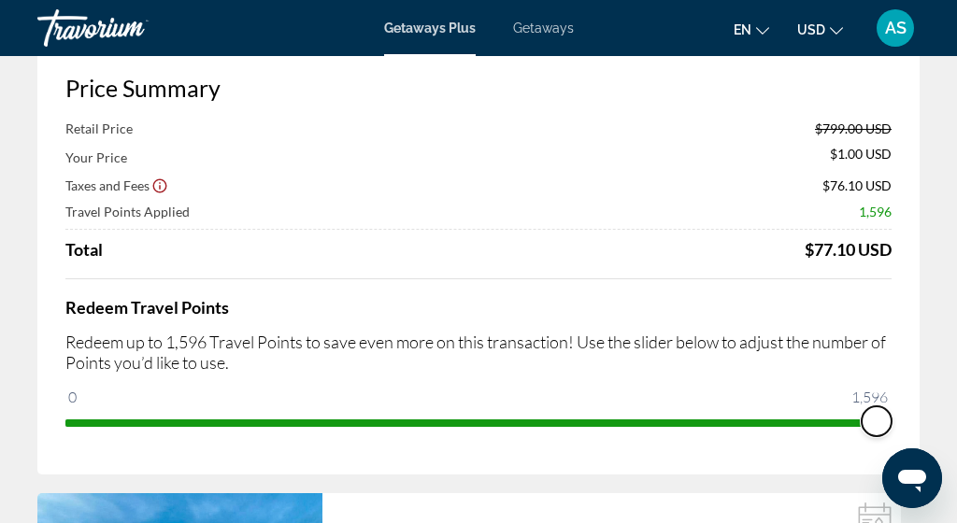
drag, startPoint x: 878, startPoint y: 430, endPoint x: 897, endPoint y: 428, distance: 18.8
click at [897, 428] on div "Price Summary Retail Price $799.00 USD Your Price $1.00 USD Taxes and Fees $76.…" at bounding box center [478, 255] width 882 height 438
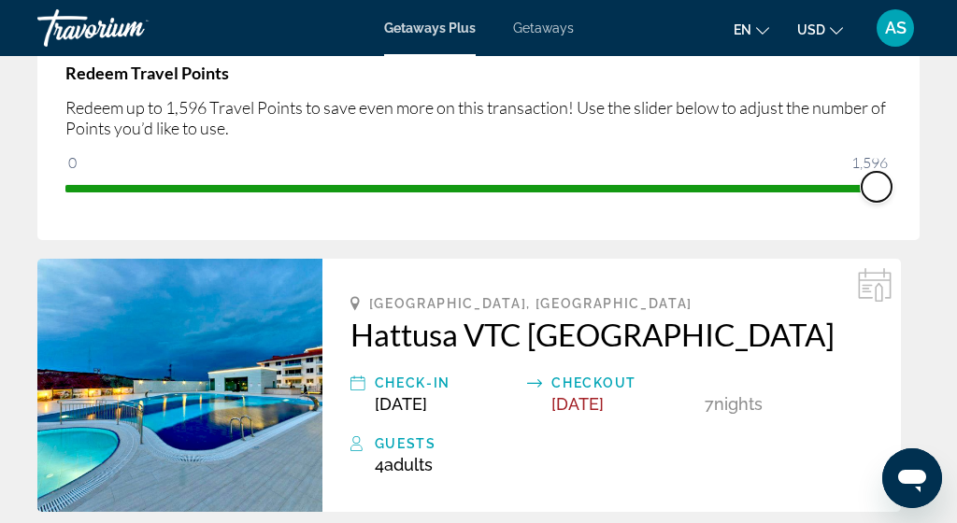
scroll to position [0, 0]
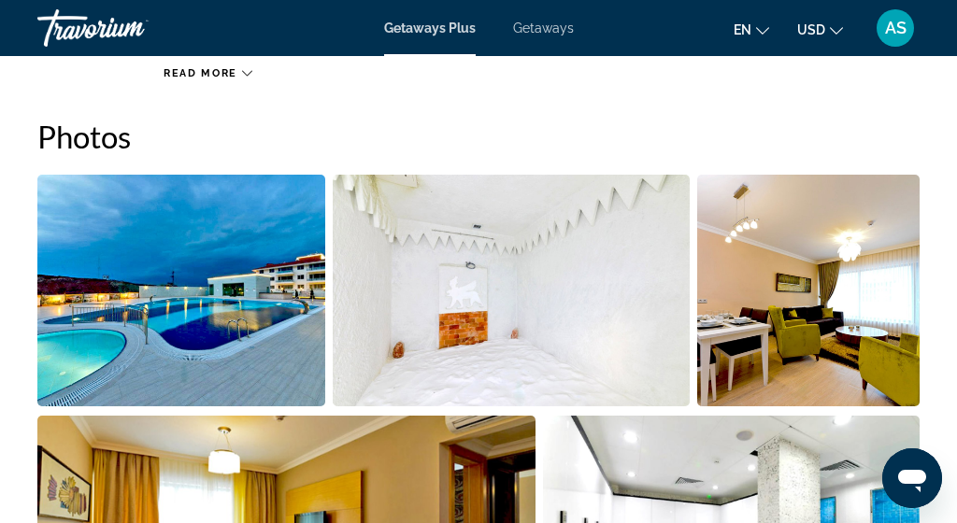
scroll to position [1201, 0]
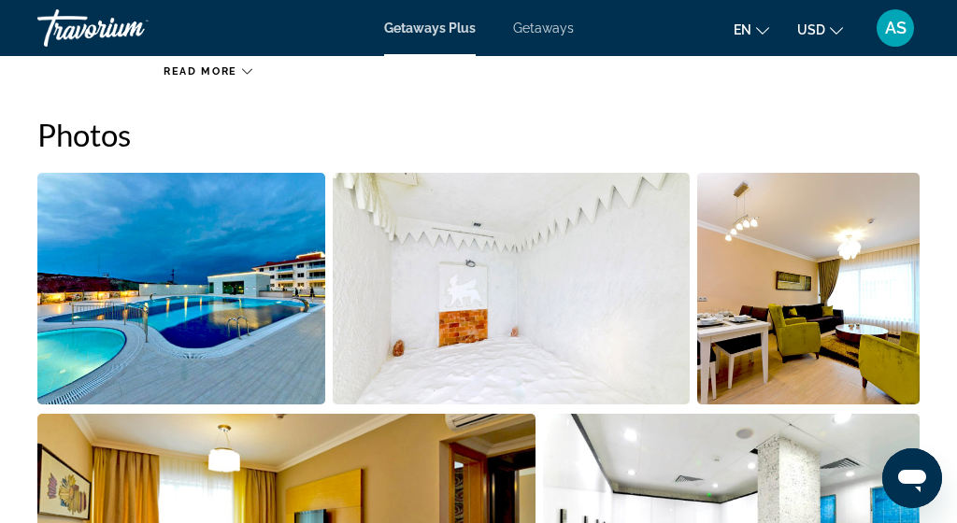
click at [168, 298] on img "Open full-screen image slider" at bounding box center [181, 289] width 288 height 232
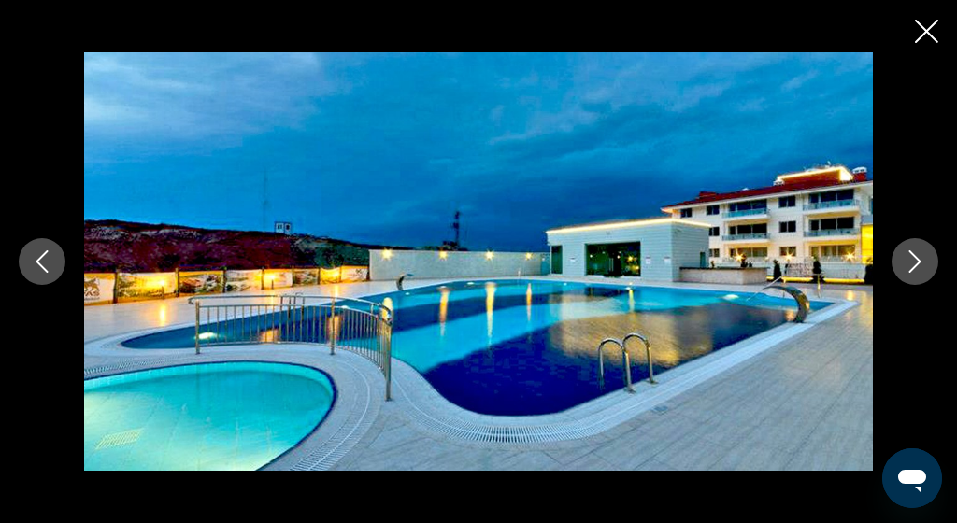
click at [920, 273] on button "Next image" at bounding box center [914, 261] width 47 height 47
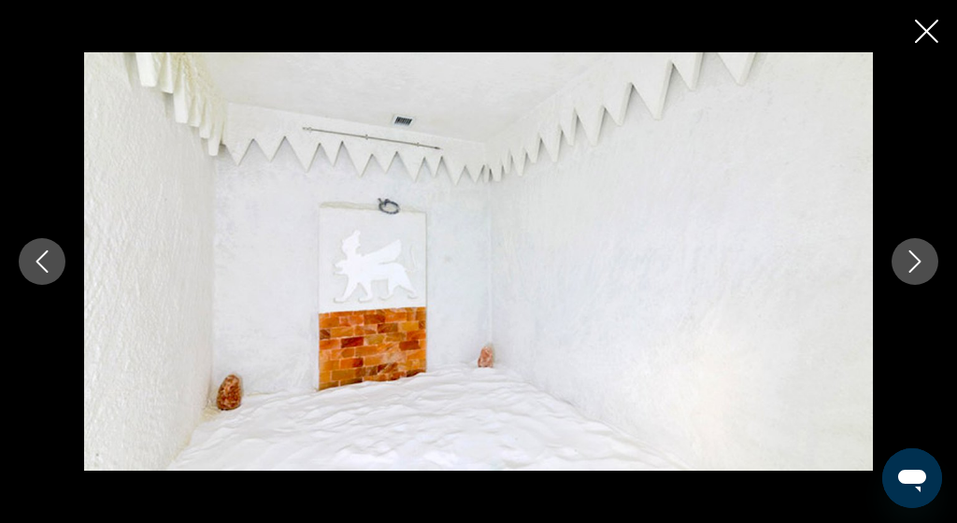
click at [920, 273] on button "Next image" at bounding box center [914, 261] width 47 height 47
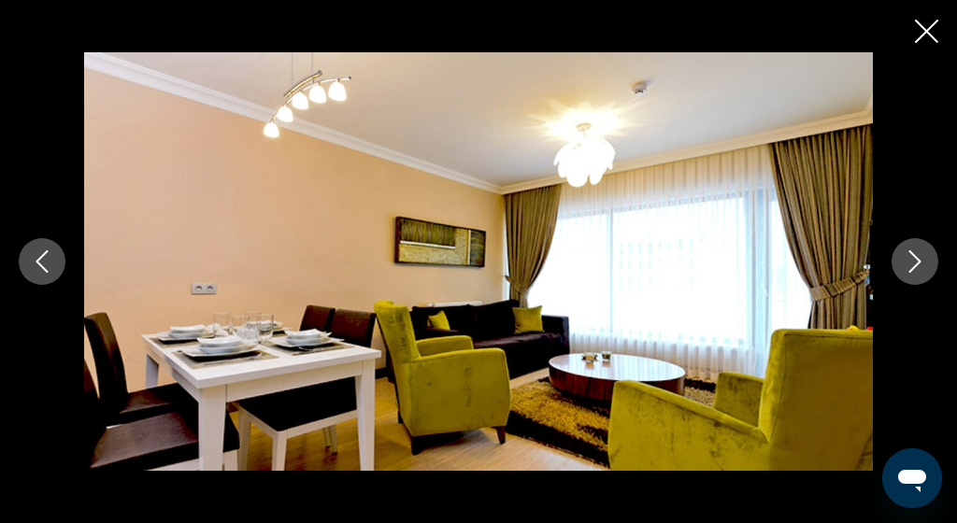
click at [920, 273] on button "Next image" at bounding box center [914, 261] width 47 height 47
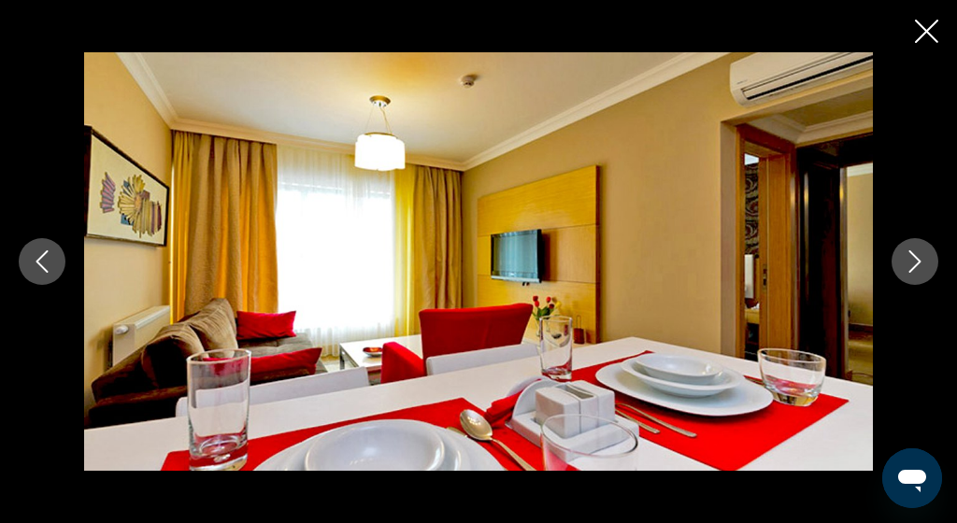
click at [920, 273] on button "Next image" at bounding box center [914, 261] width 47 height 47
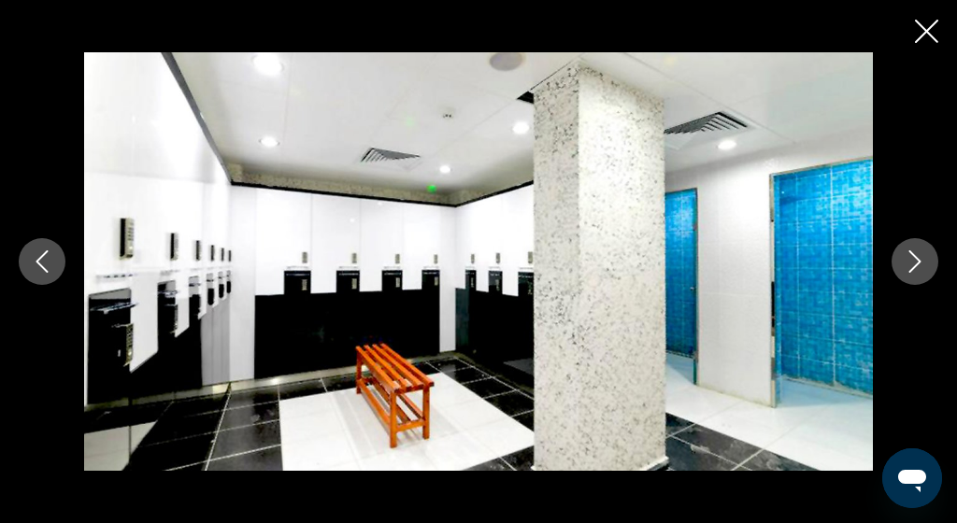
click at [920, 273] on button "Next image" at bounding box center [914, 261] width 47 height 47
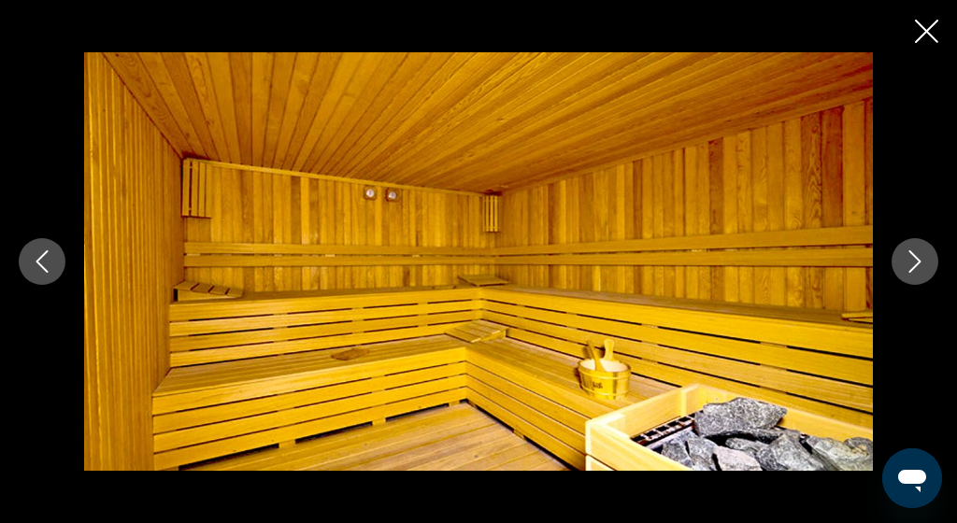
click at [920, 273] on button "Next image" at bounding box center [914, 261] width 47 height 47
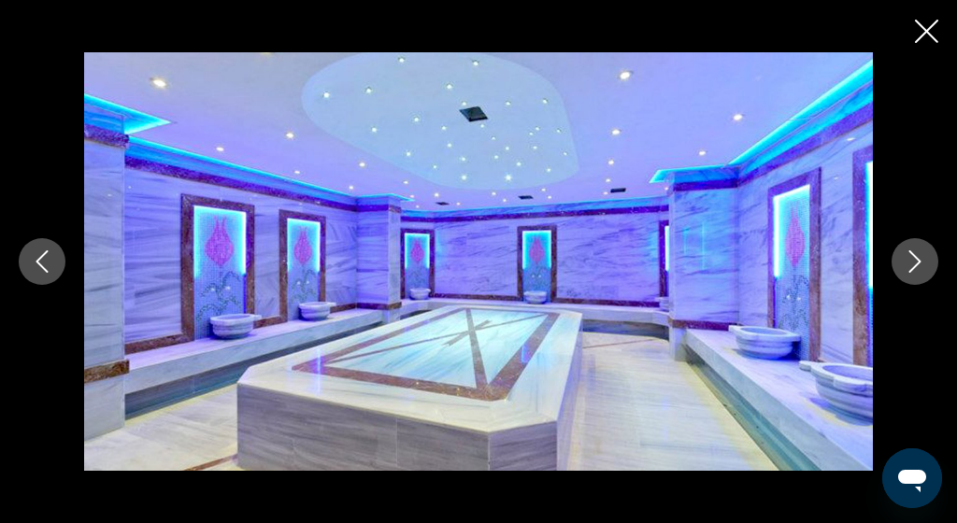
click at [920, 273] on button "Next image" at bounding box center [914, 261] width 47 height 47
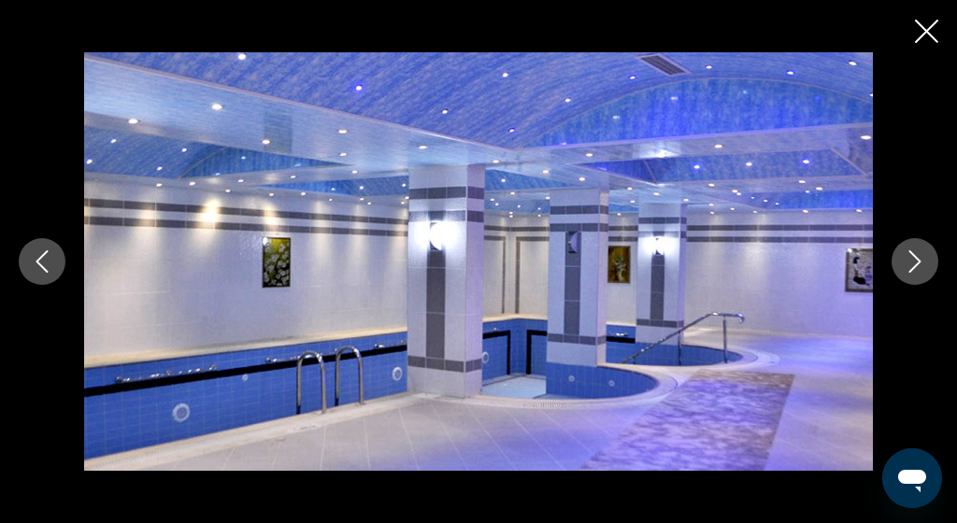
click at [920, 273] on button "Next image" at bounding box center [914, 261] width 47 height 47
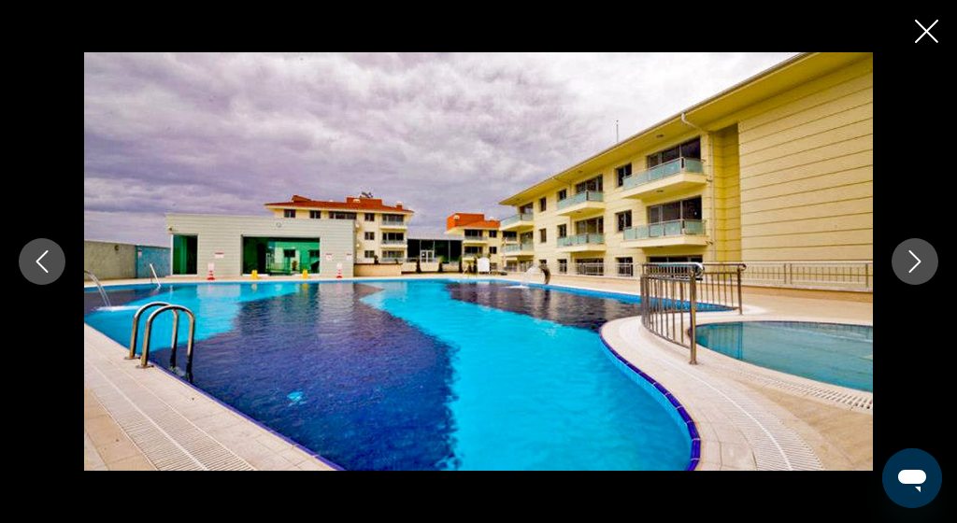
click at [920, 273] on button "Next image" at bounding box center [914, 261] width 47 height 47
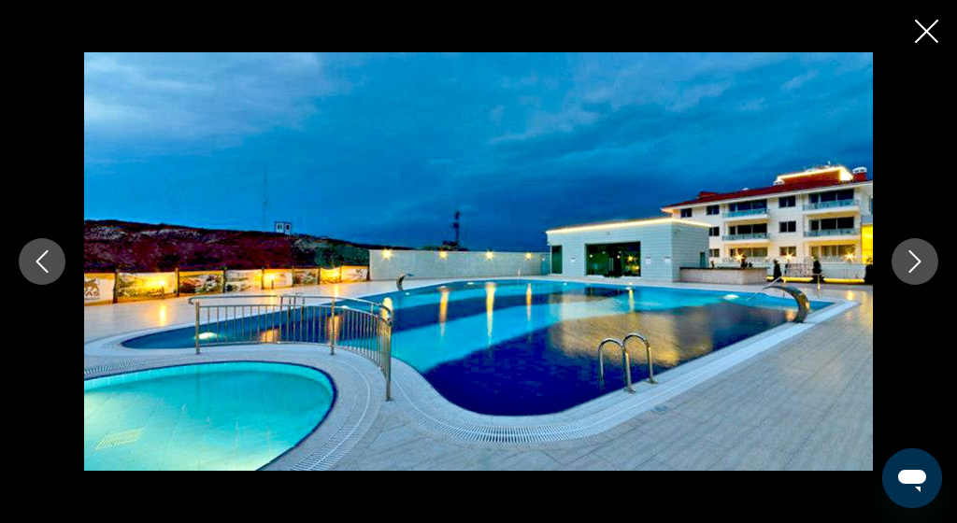
click at [920, 273] on button "Next image" at bounding box center [914, 261] width 47 height 47
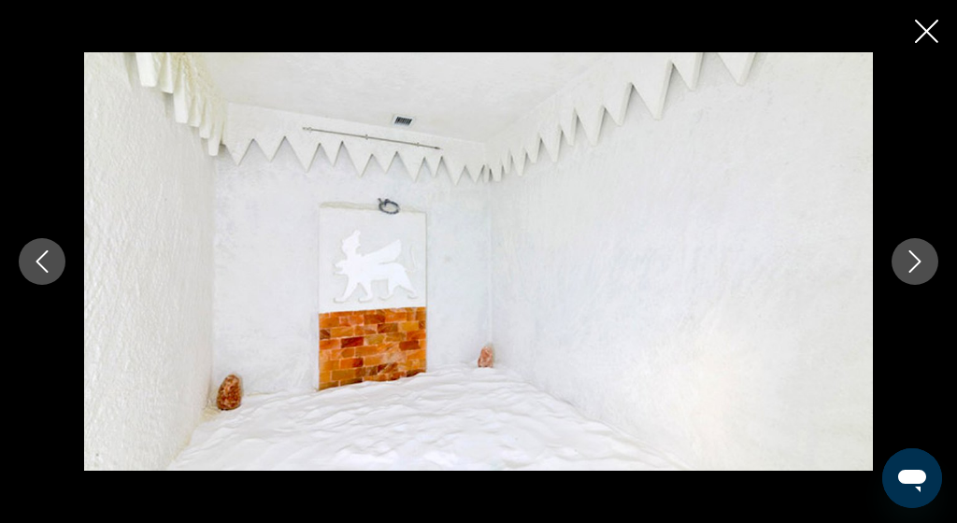
click at [928, 37] on icon "Close slideshow" at bounding box center [926, 31] width 23 height 23
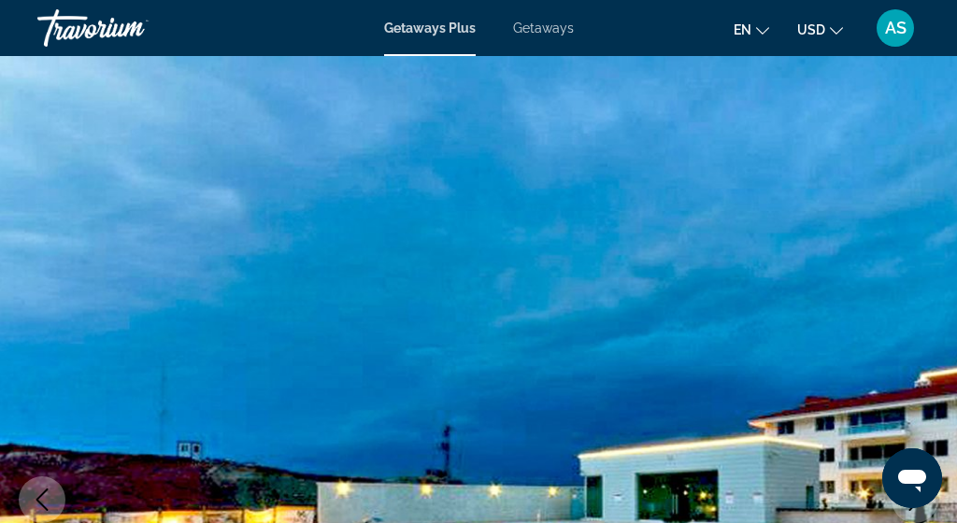
scroll to position [0, 0]
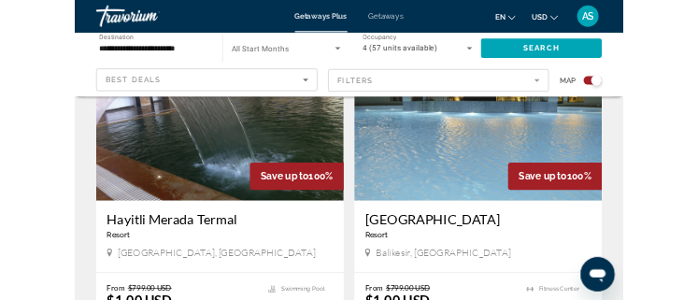
scroll to position [2049, 0]
